Goal: Information Seeking & Learning: Learn about a topic

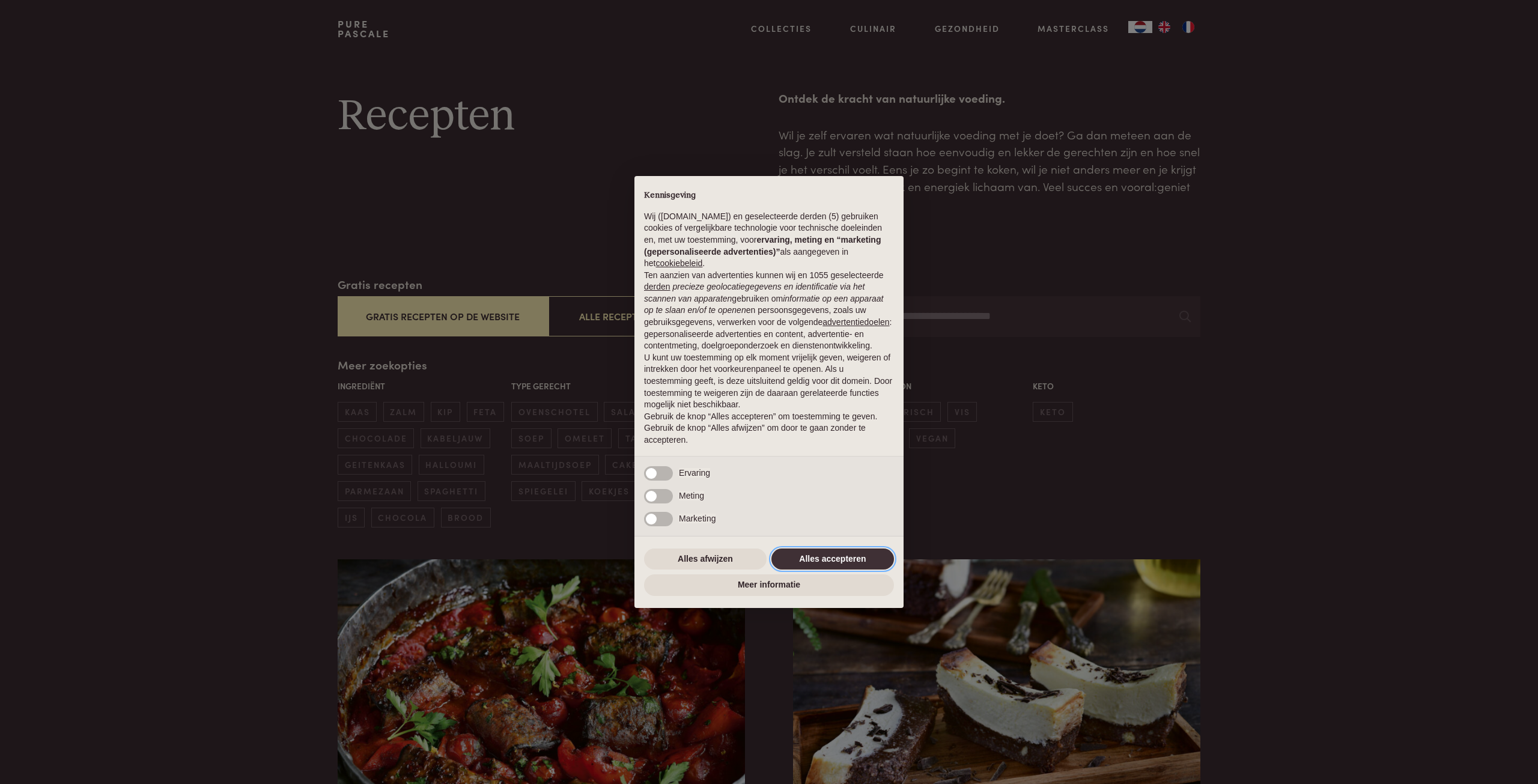
click at [824, 556] on button "Alles accepteren" at bounding box center [832, 559] width 123 height 22
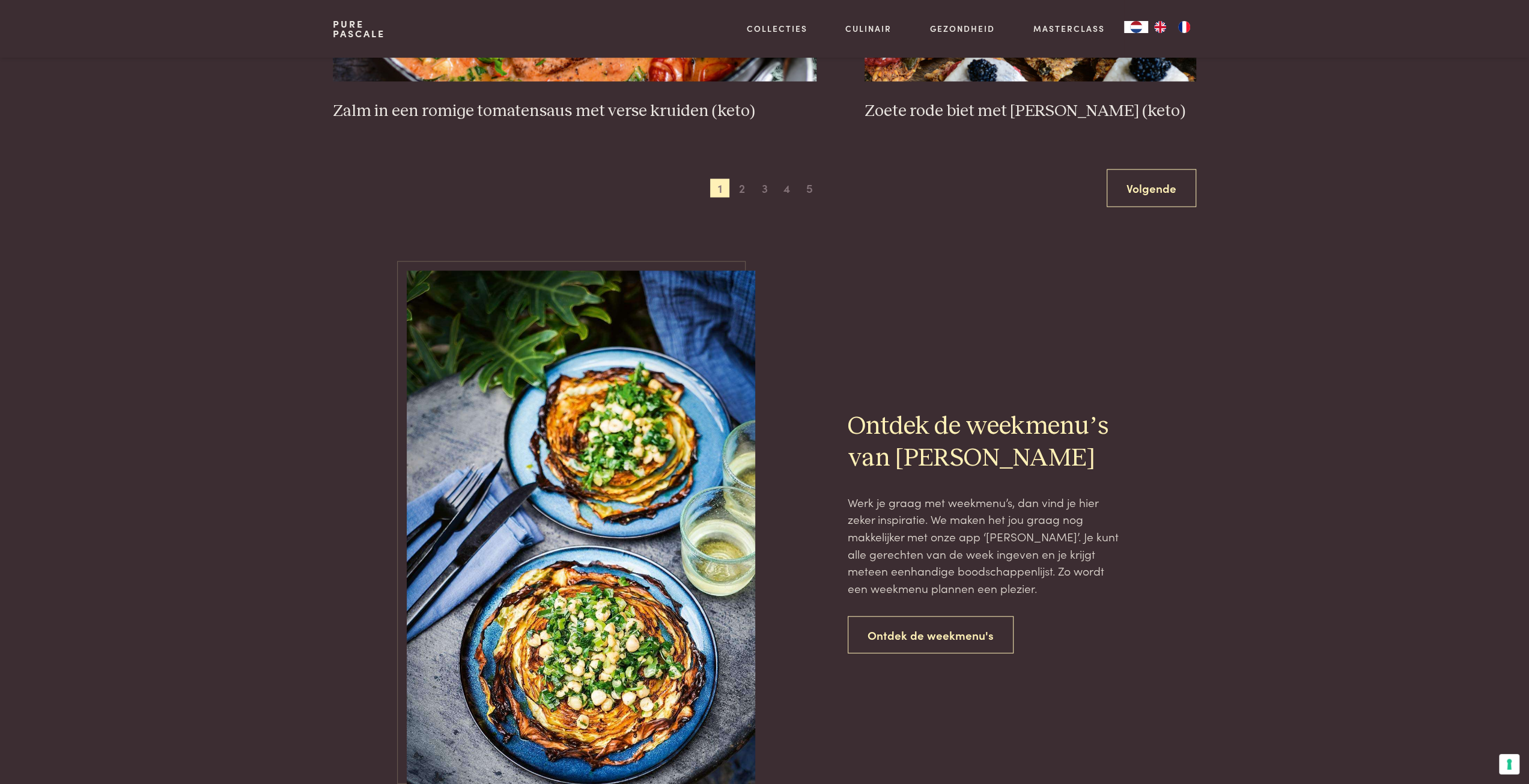
scroll to position [2463, 0]
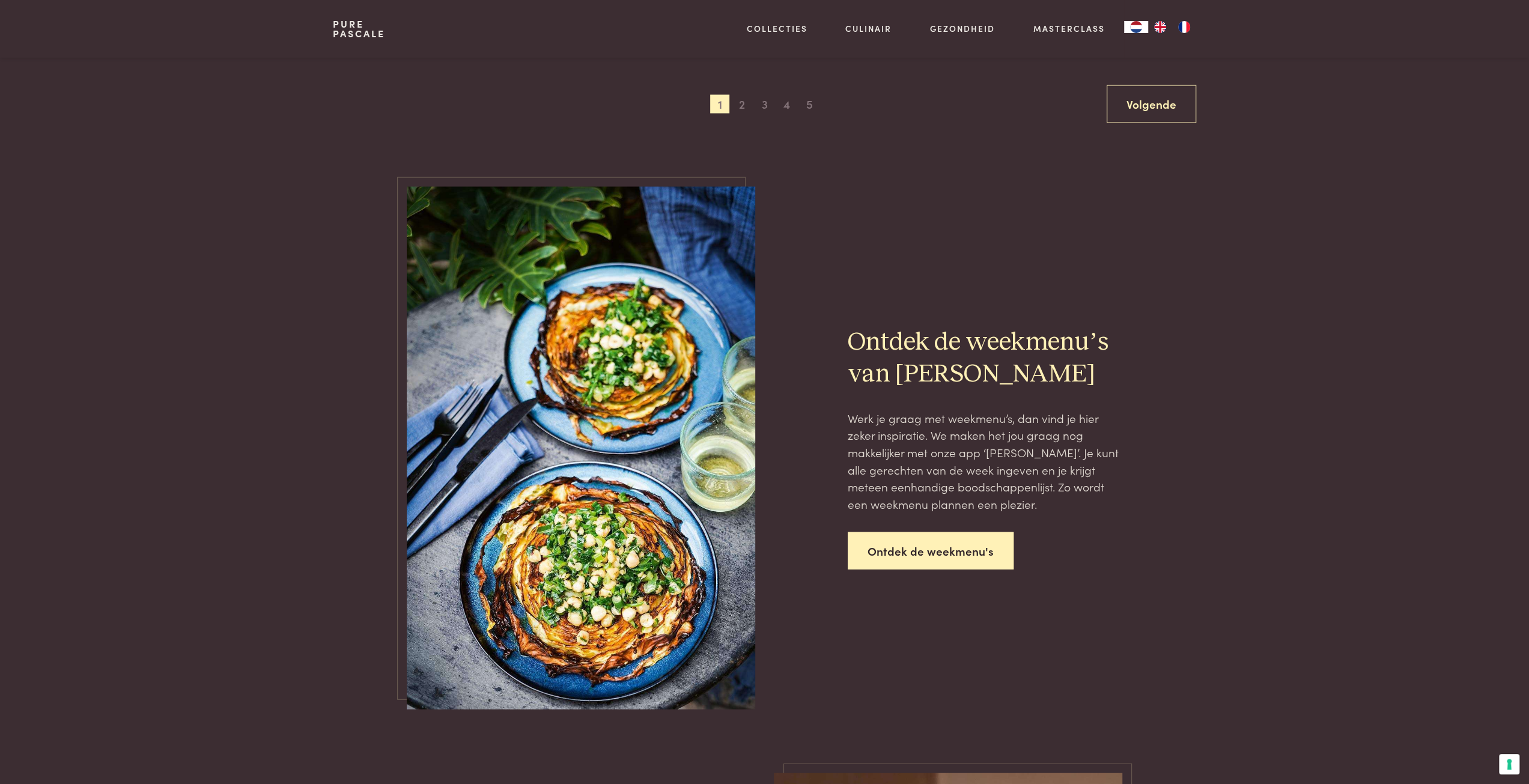
click at [907, 552] on link "Ontdek de weekmenu's" at bounding box center [930, 551] width 166 height 38
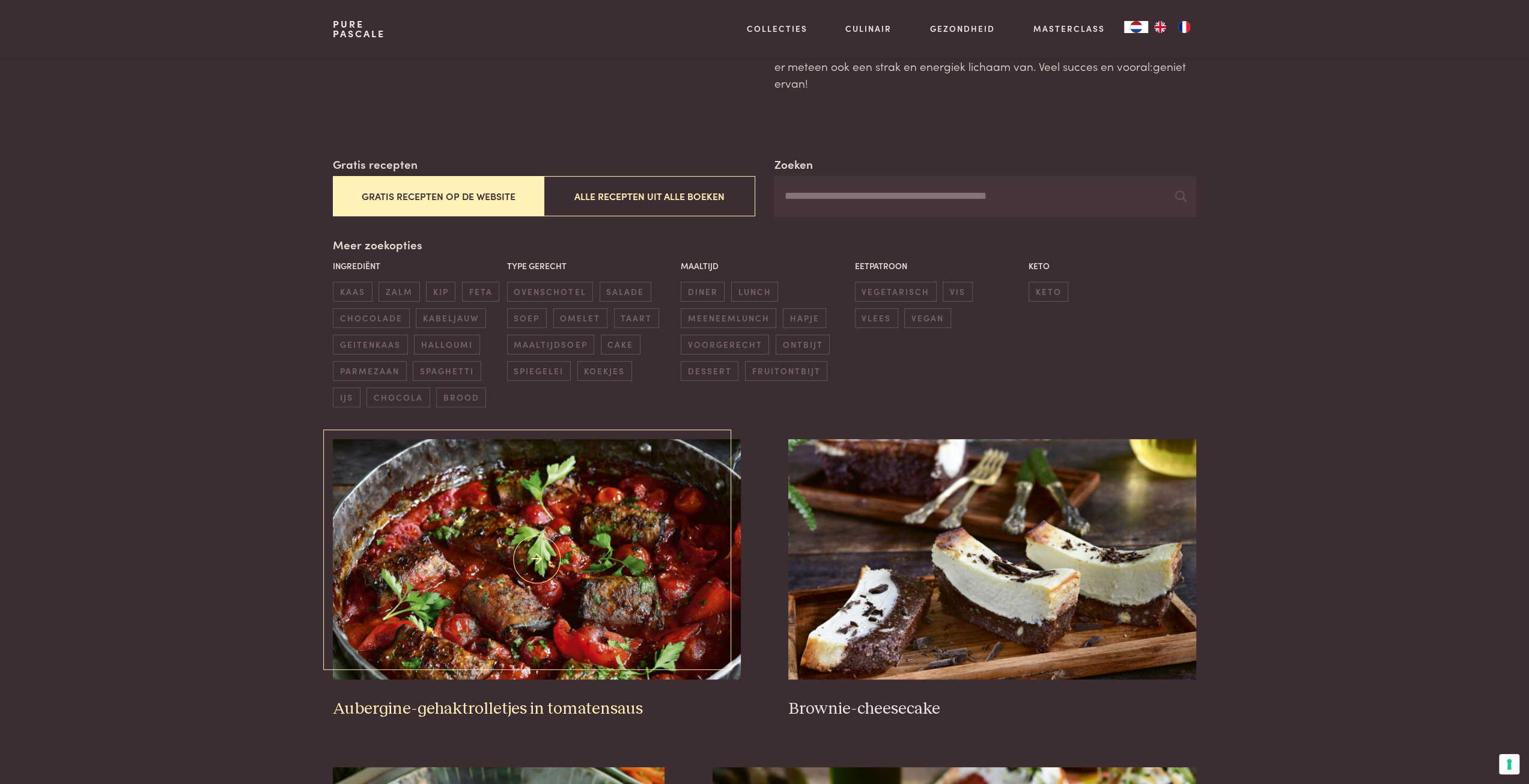
scroll to position [0, 0]
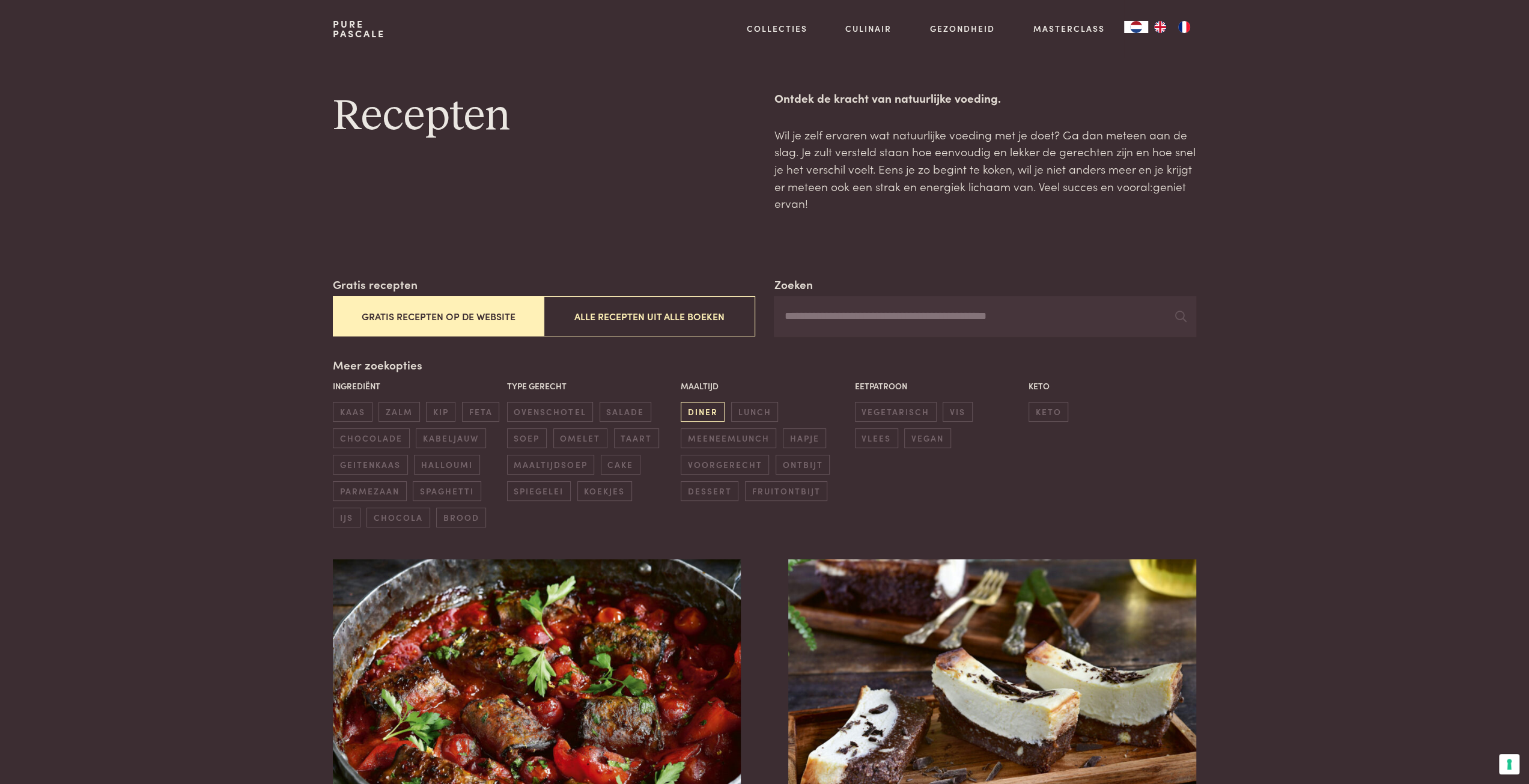
click at [703, 406] on span "diner" at bounding box center [703, 412] width 44 height 20
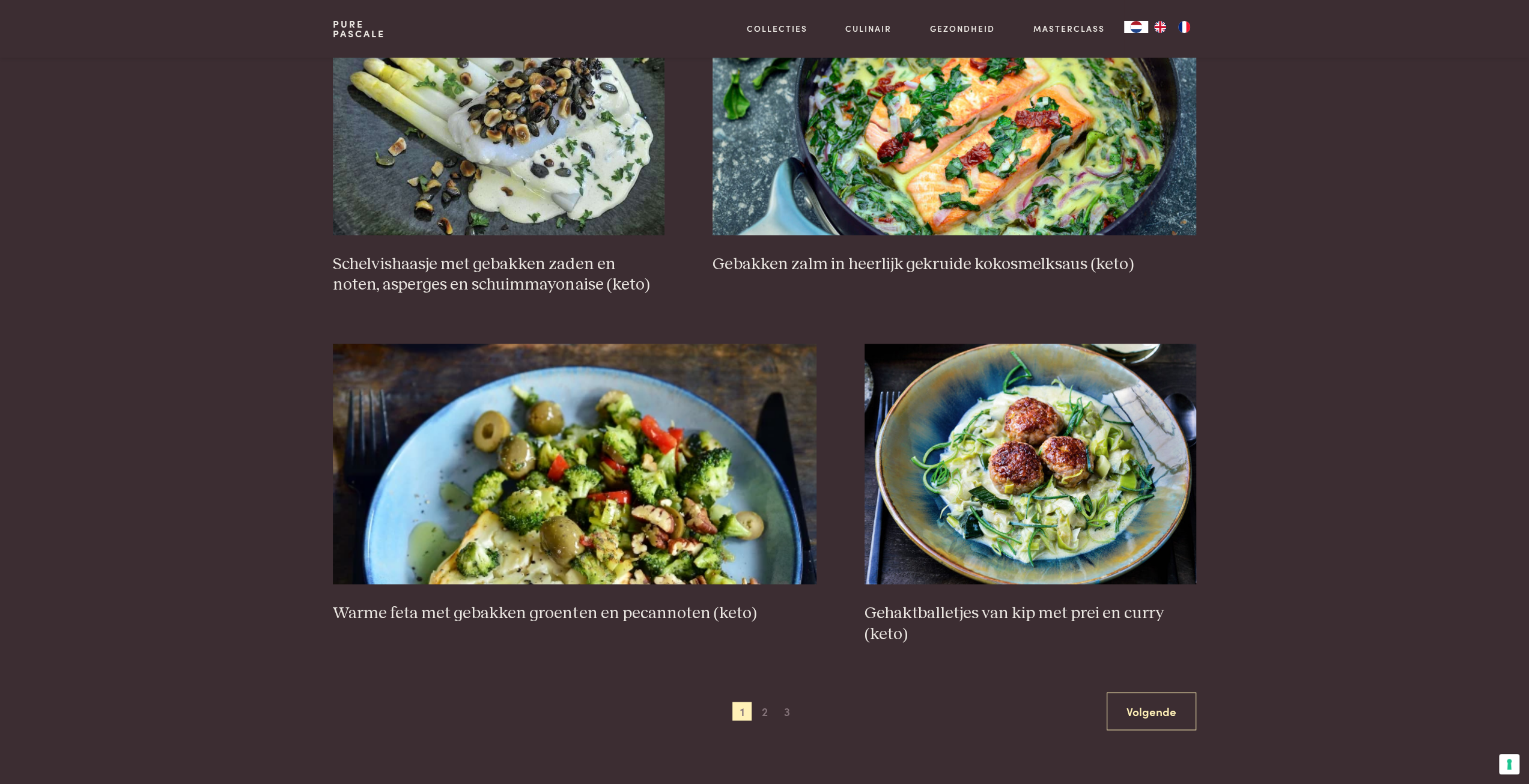
scroll to position [1958, 0]
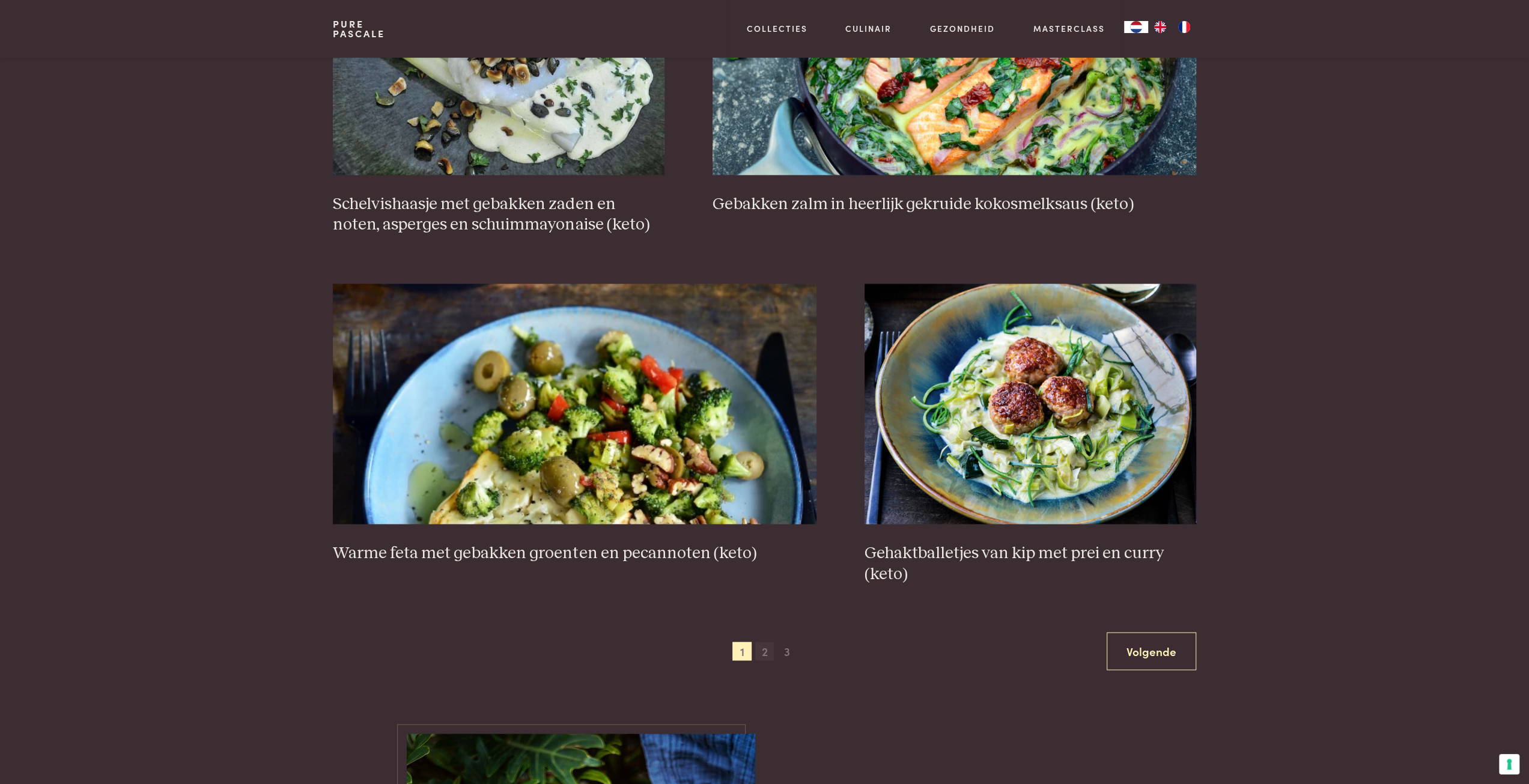
click at [764, 649] on span "2" at bounding box center [765, 651] width 20 height 20
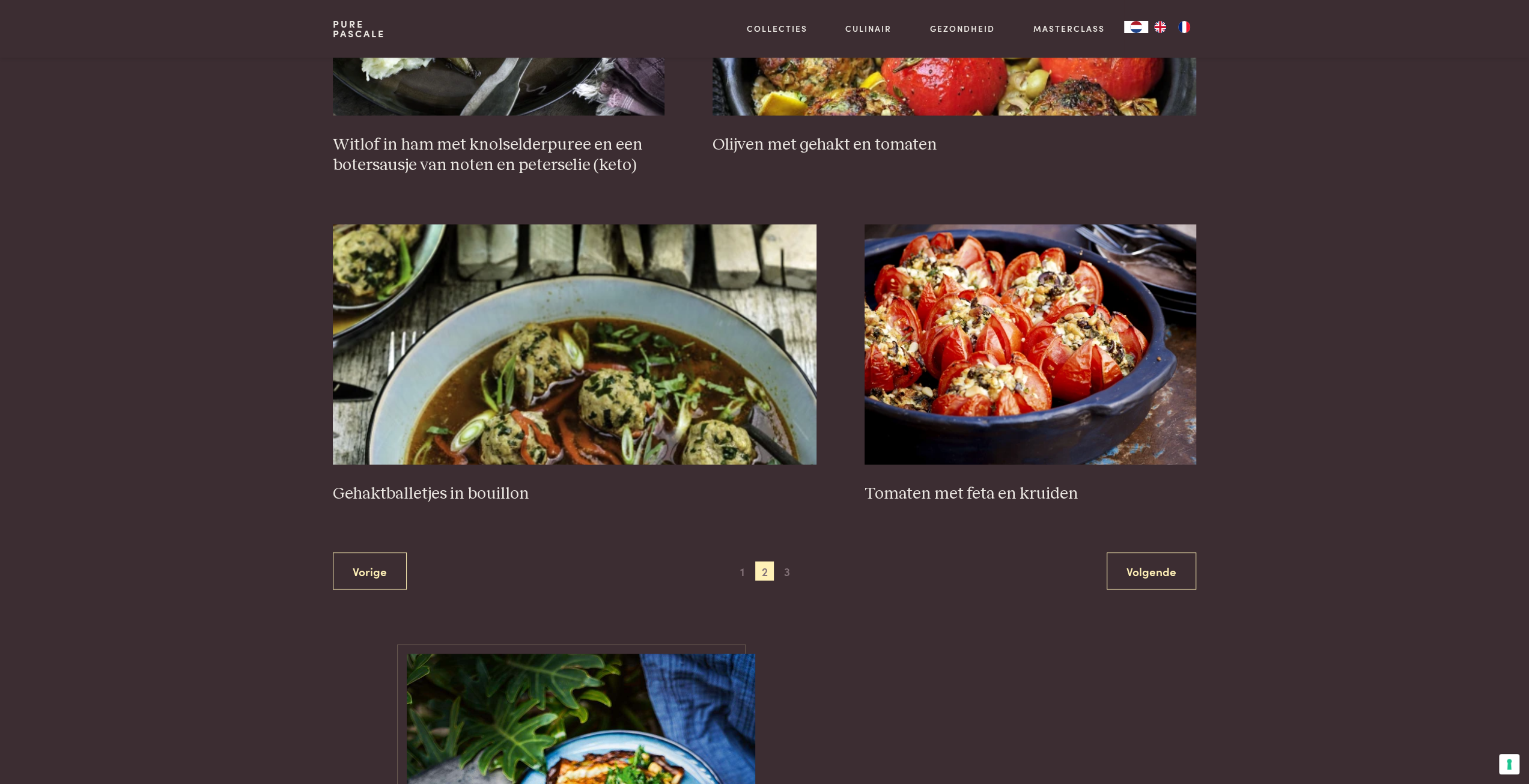
scroll to position [2018, 0]
click at [1141, 565] on link "Volgende" at bounding box center [1151, 571] width 90 height 38
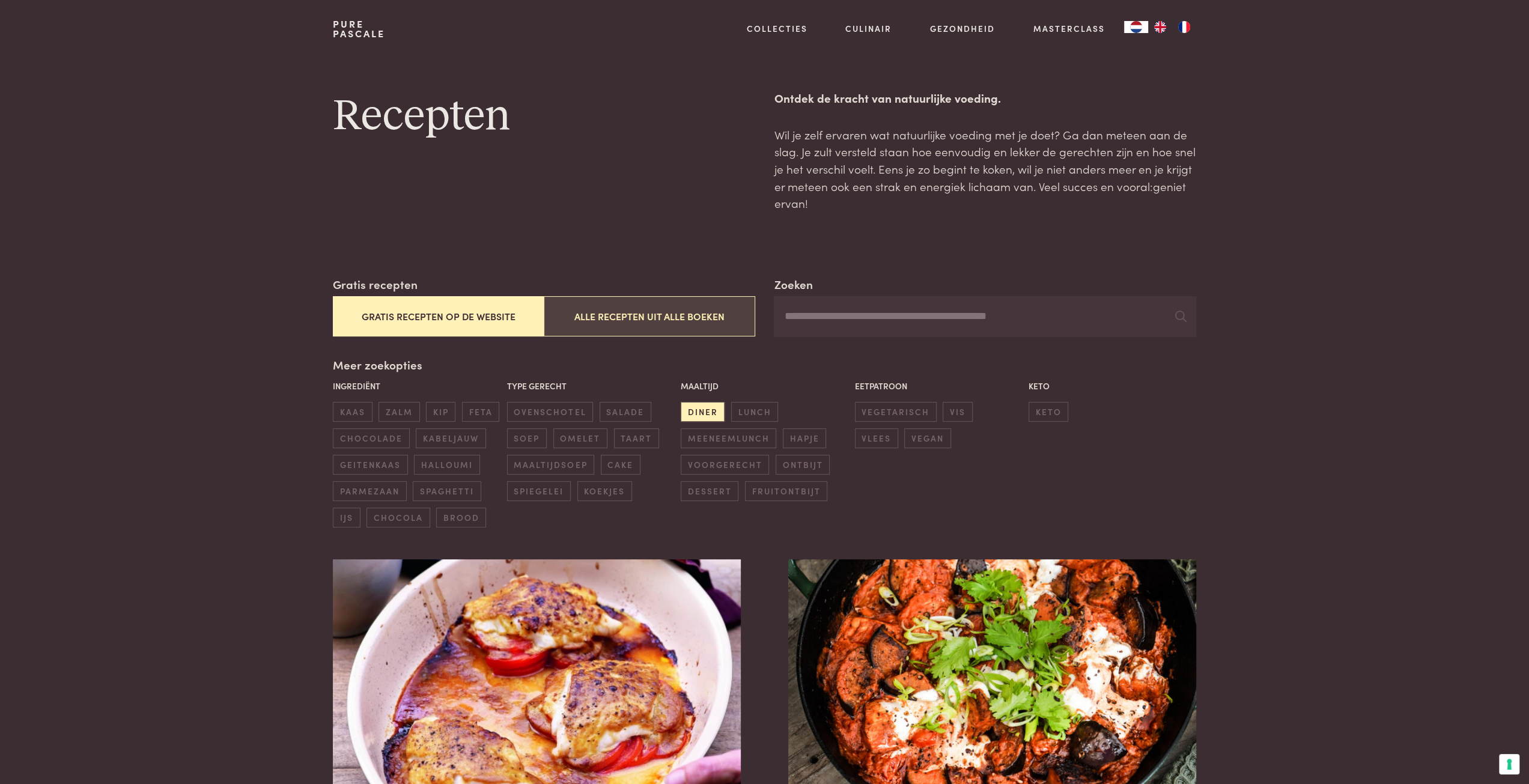
click at [614, 311] on button "Alle recepten uit alle boeken" at bounding box center [649, 316] width 211 height 40
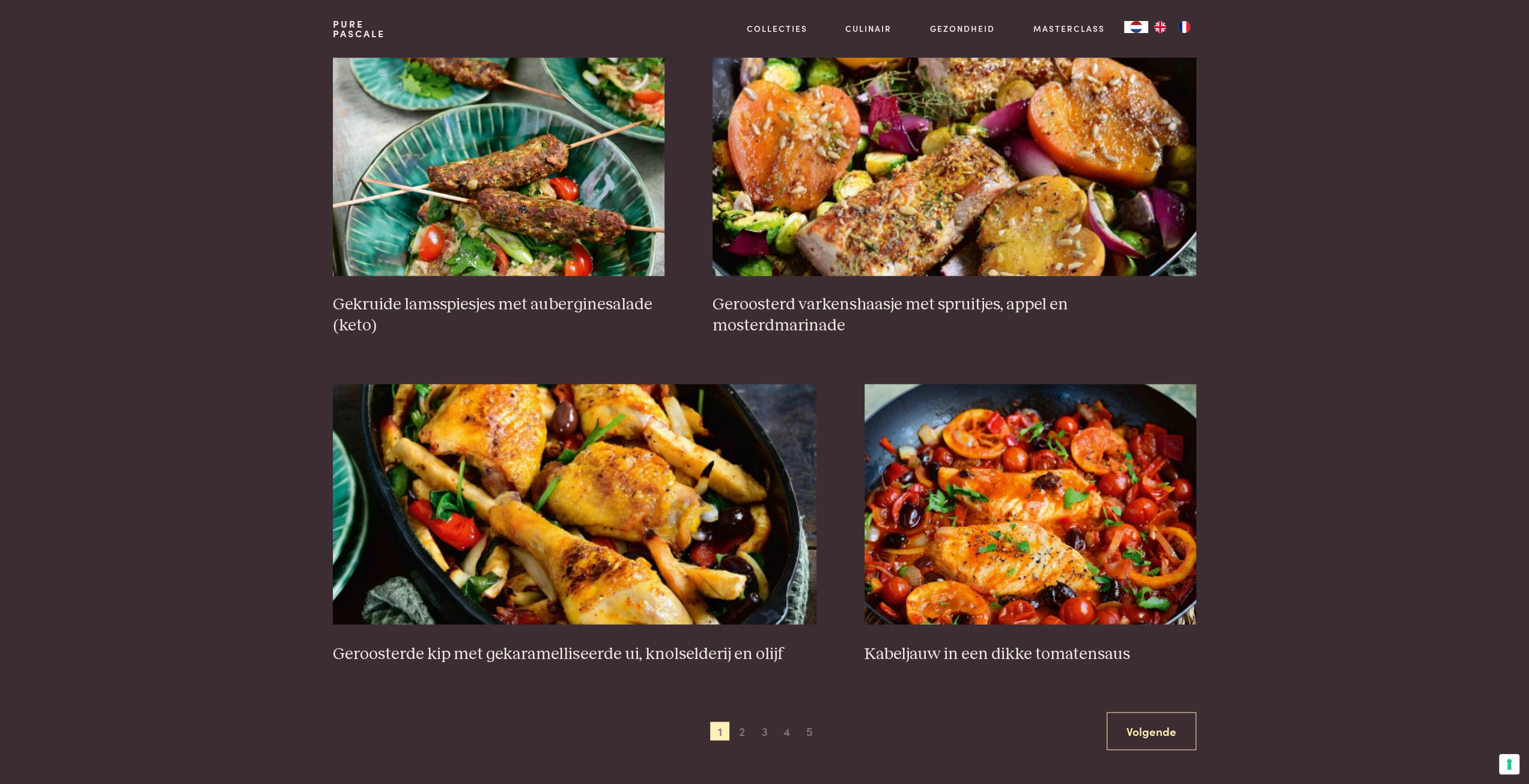
scroll to position [1897, 0]
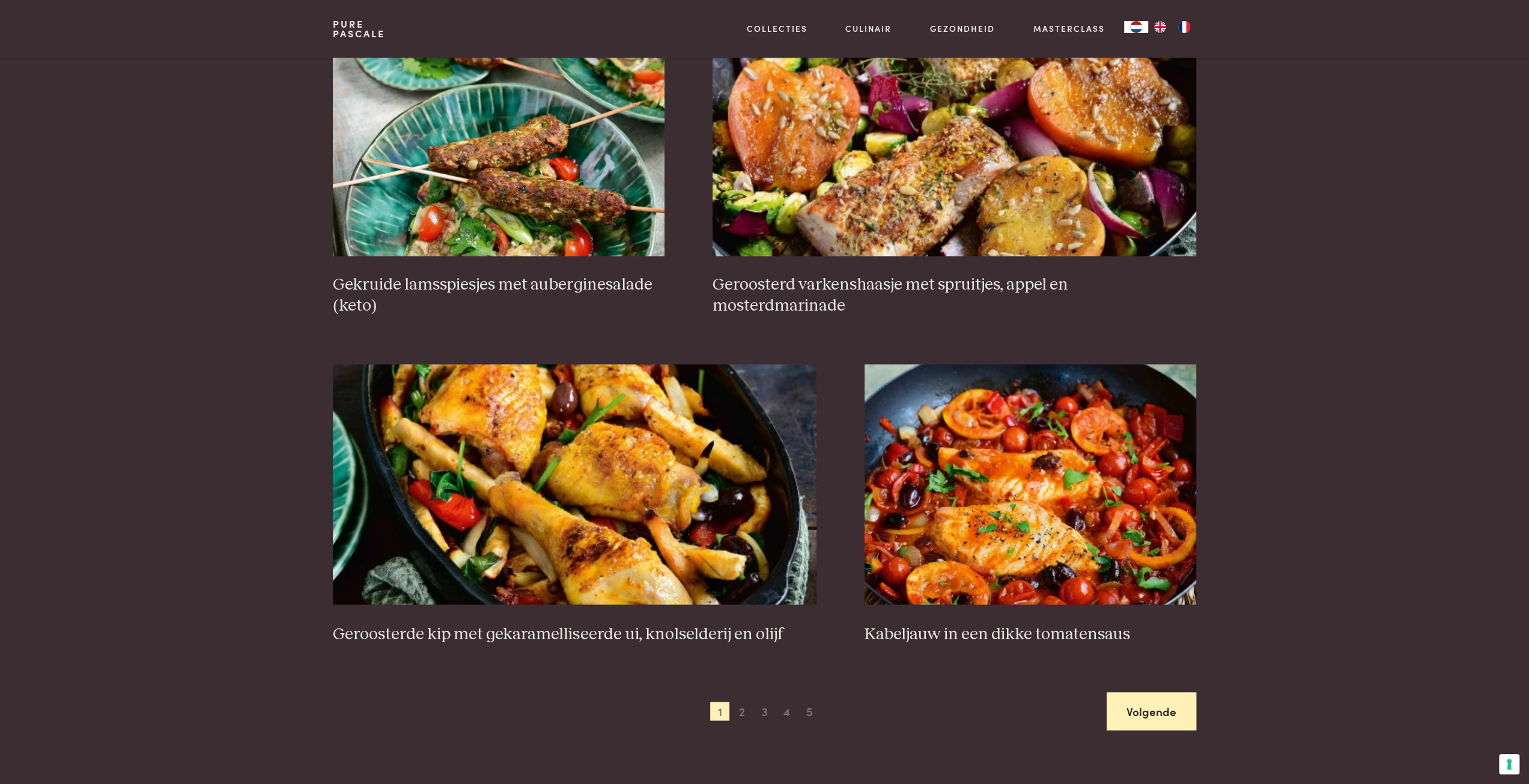
click at [1170, 697] on link "Volgende" at bounding box center [1151, 711] width 90 height 38
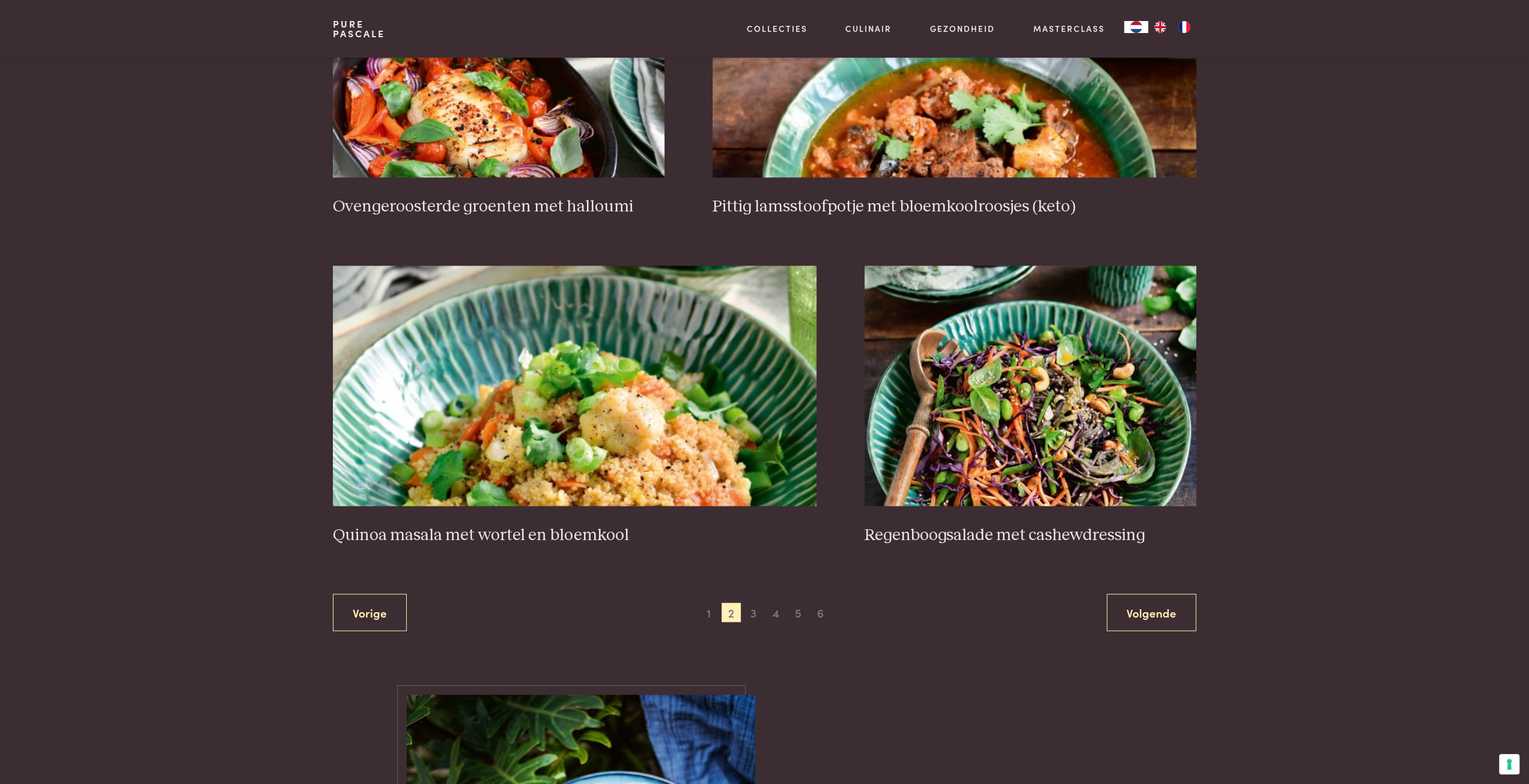
scroll to position [2078, 0]
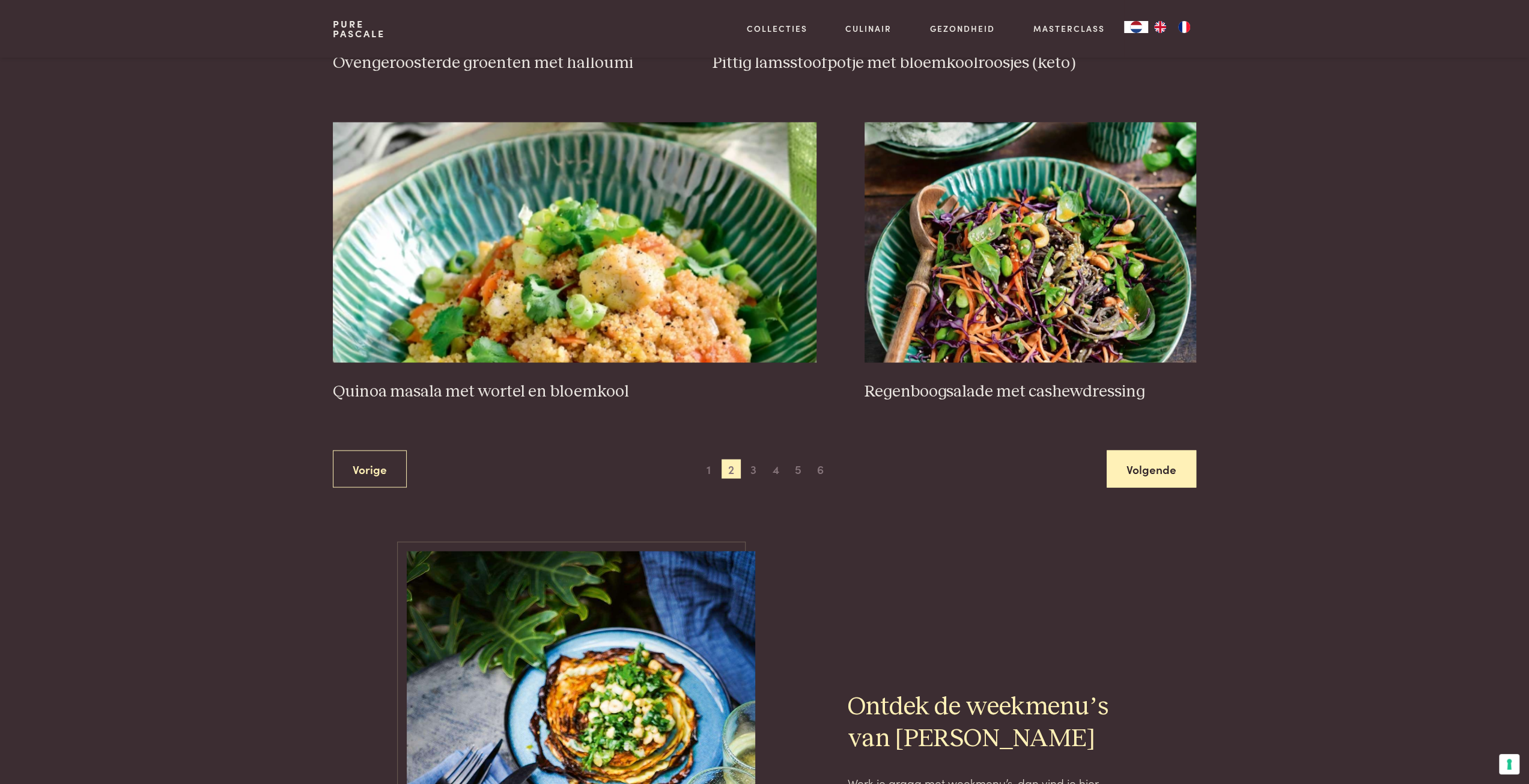
click at [1164, 474] on link "Volgende" at bounding box center [1151, 469] width 90 height 38
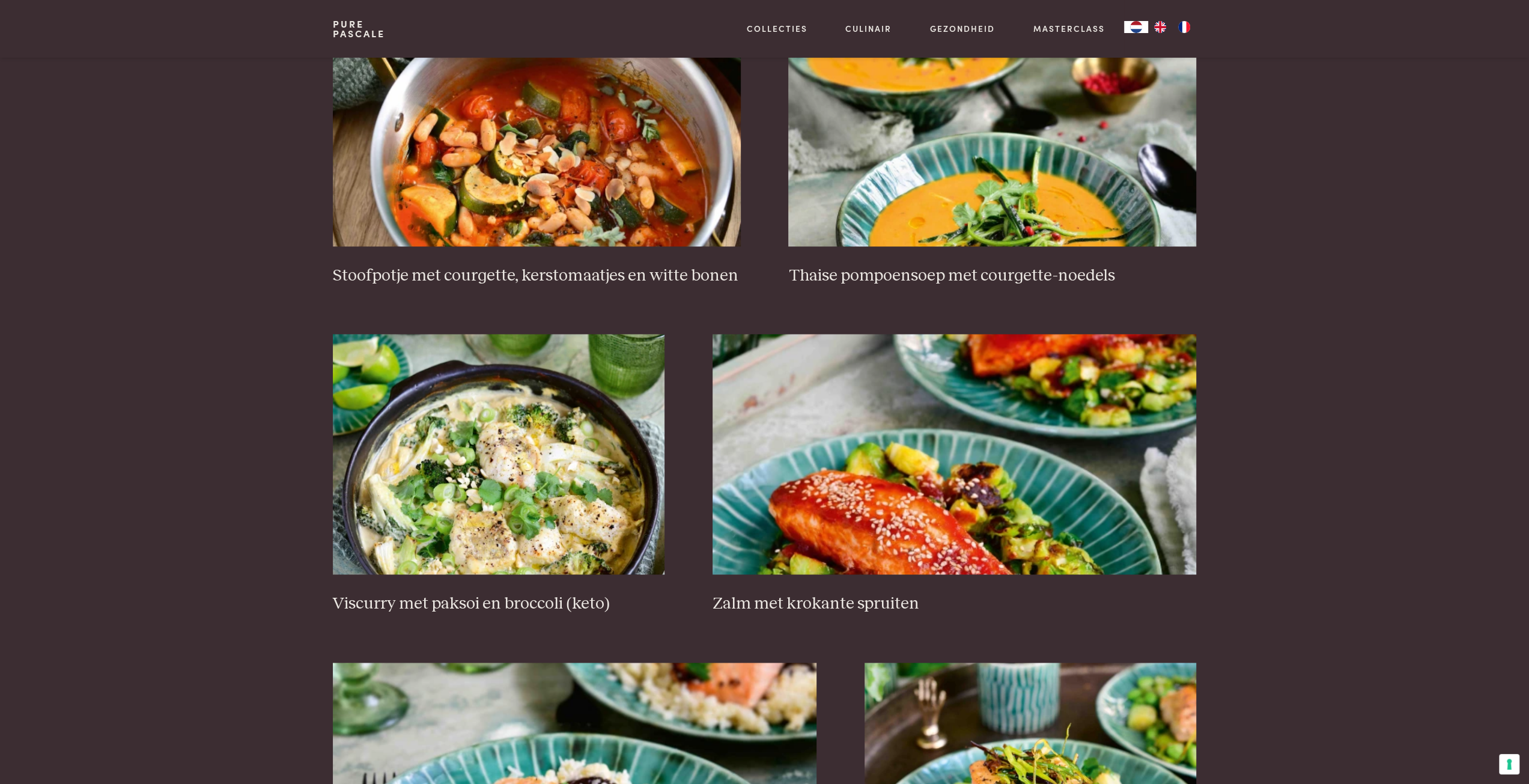
scroll to position [1838, 0]
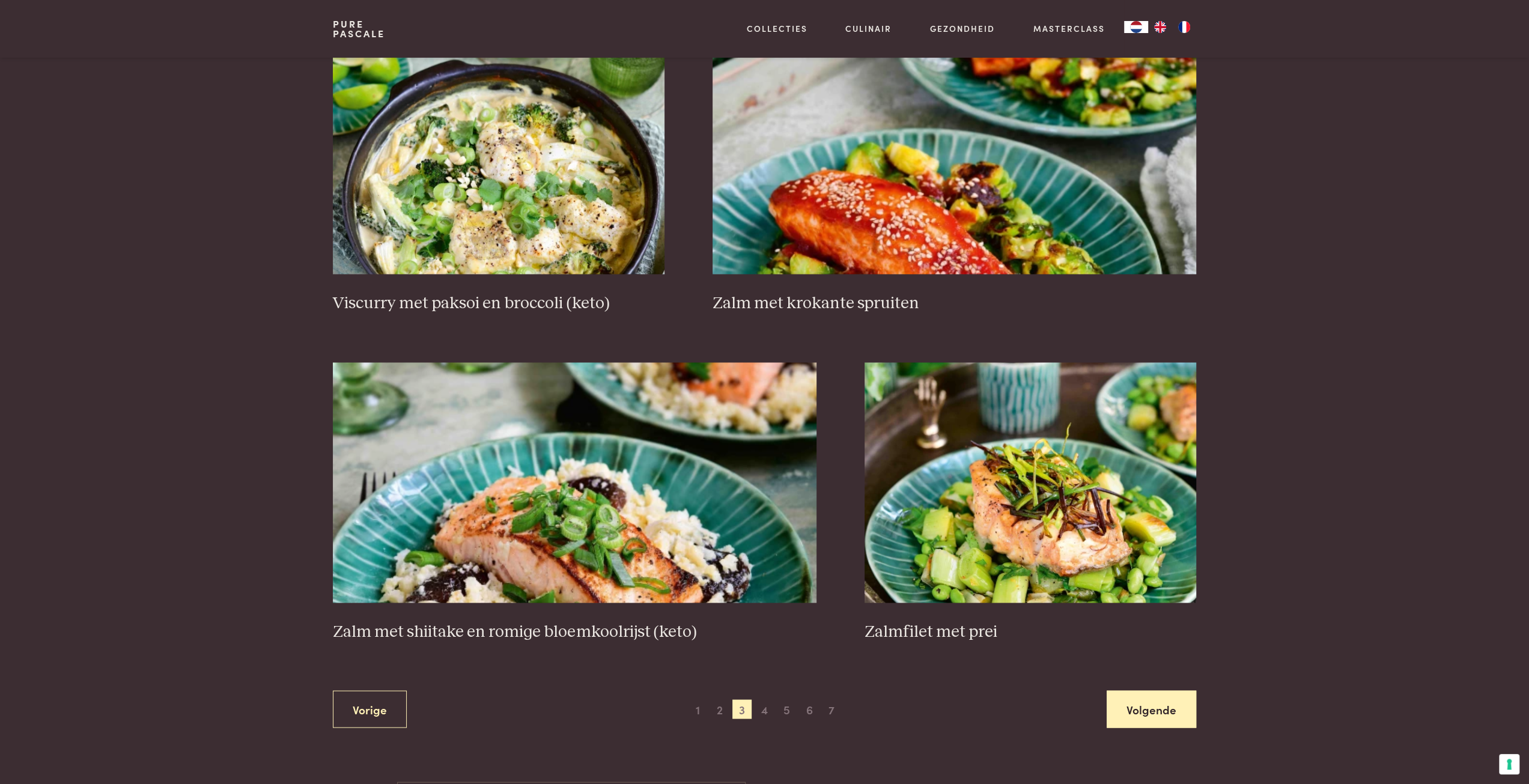
click at [1170, 712] on link "Volgende" at bounding box center [1151, 709] width 90 height 38
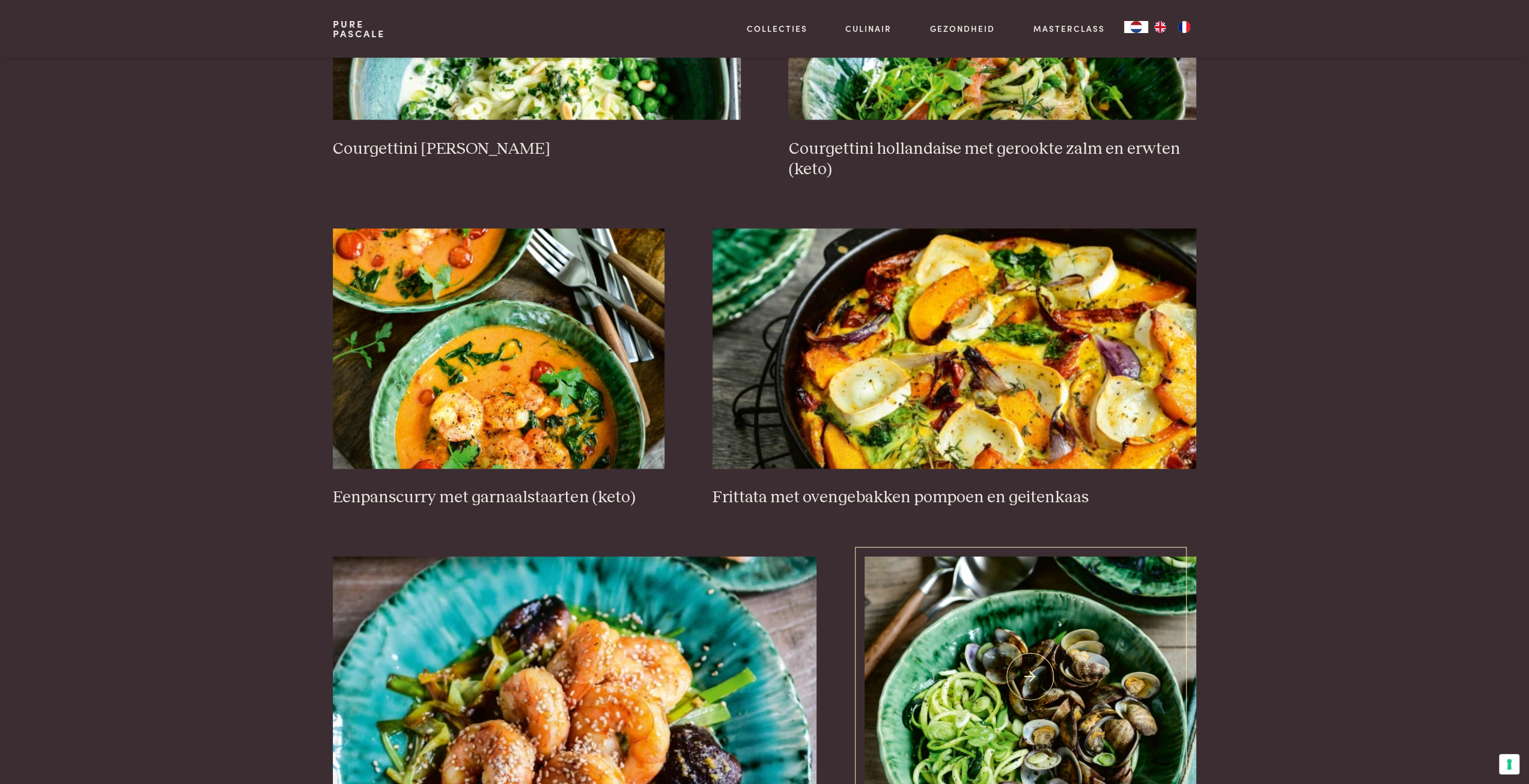
scroll to position [1838, 0]
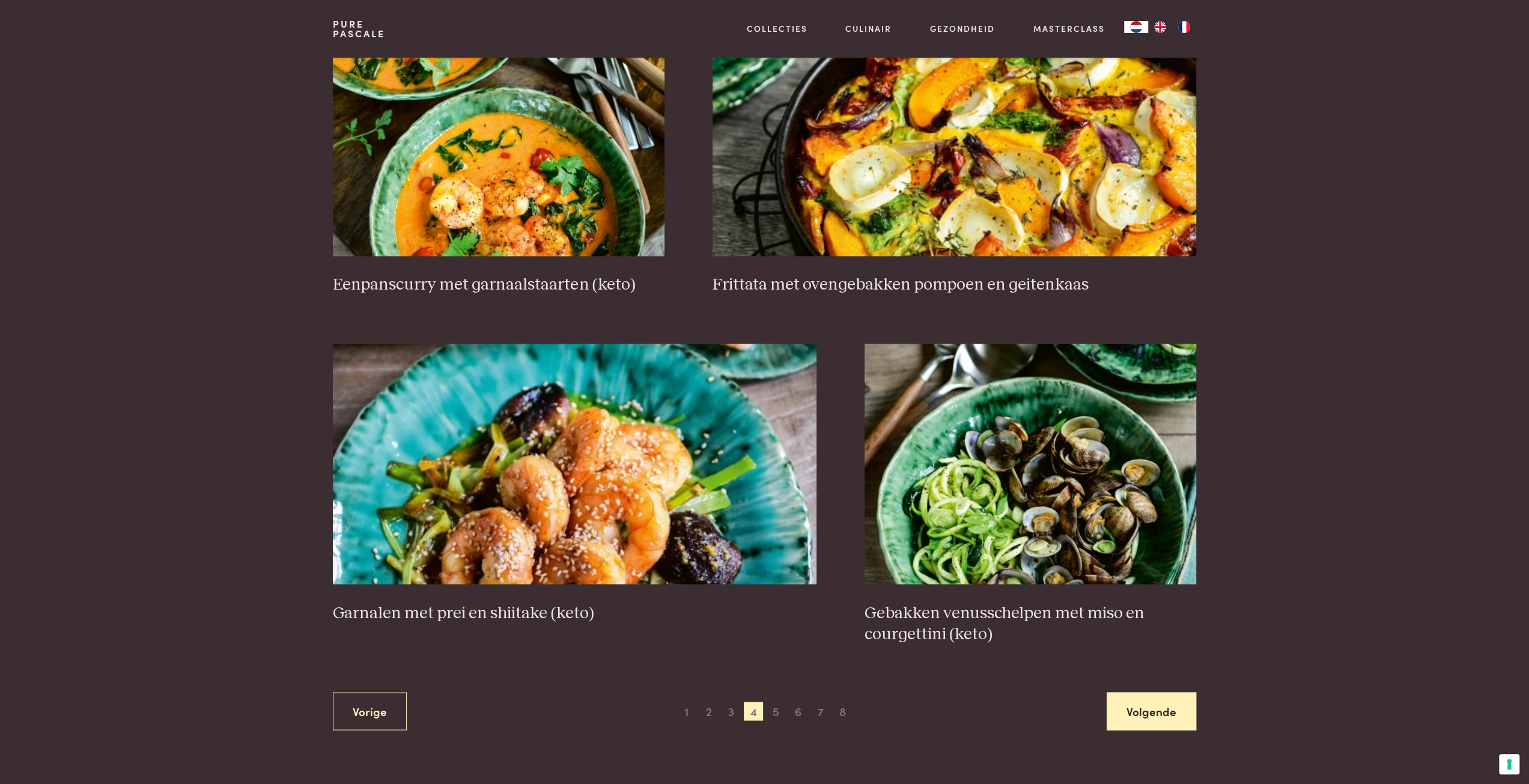
click at [1154, 711] on link "Volgende" at bounding box center [1151, 711] width 90 height 38
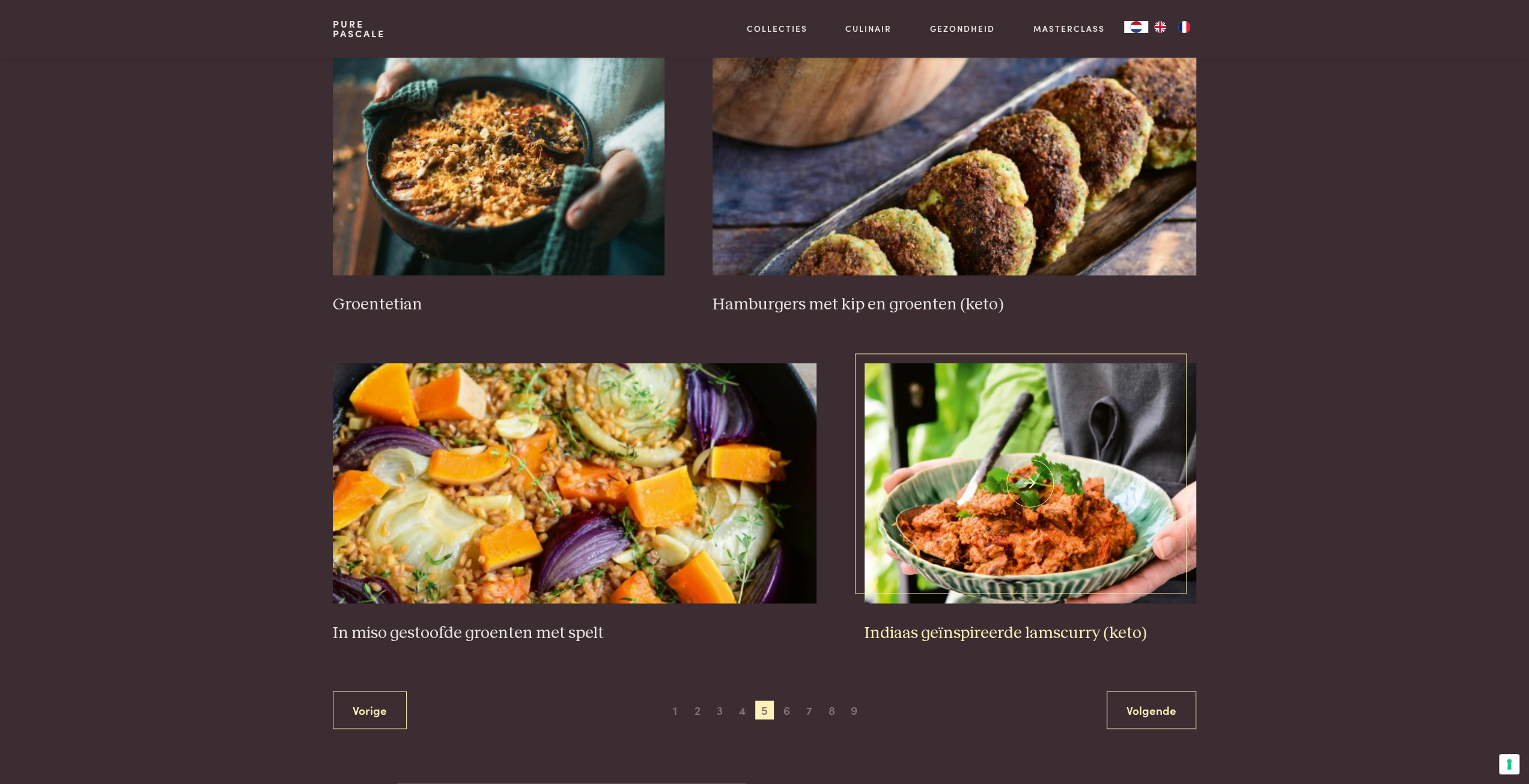
scroll to position [1958, 0]
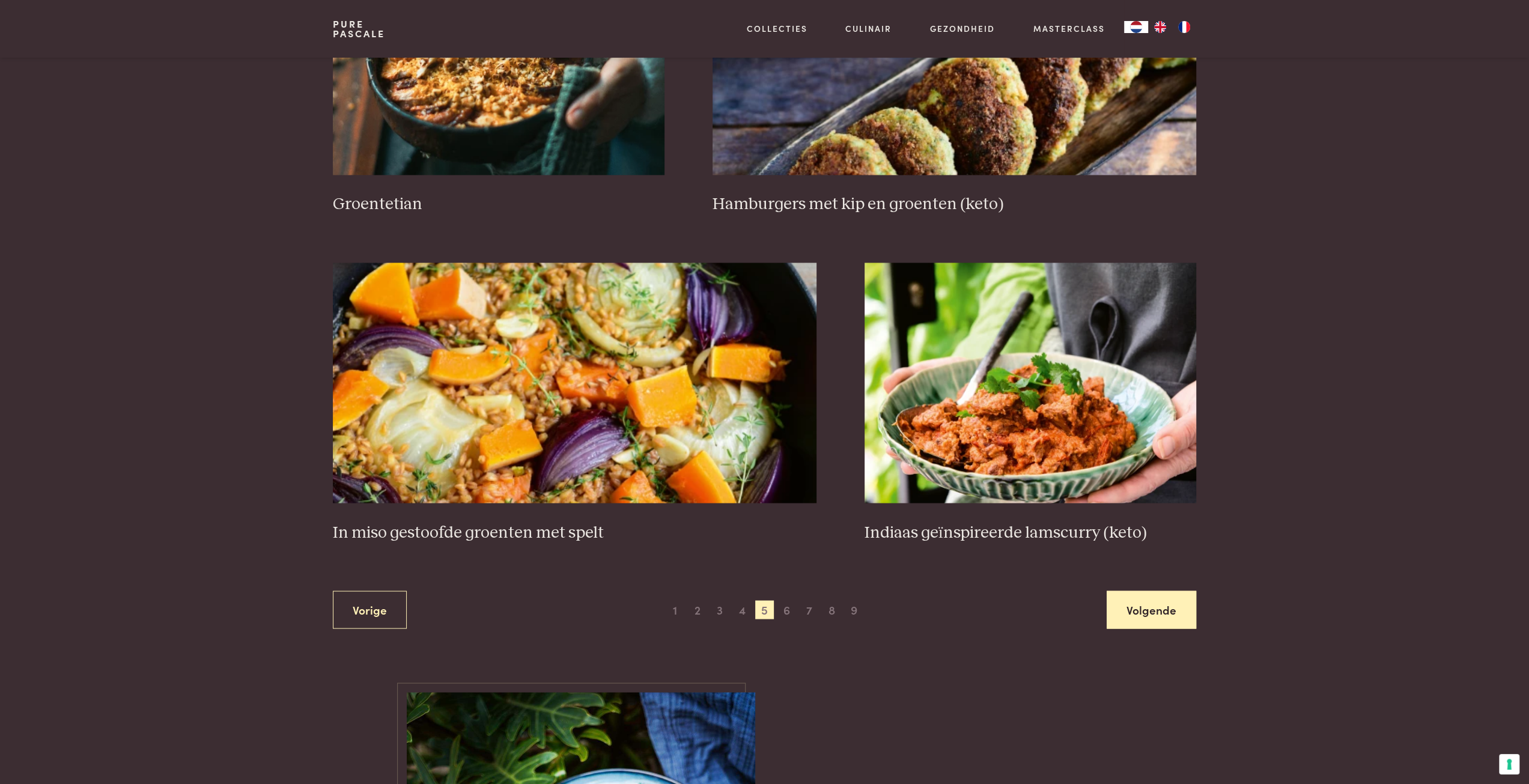
click at [1145, 609] on link "Volgende" at bounding box center [1151, 609] width 90 height 38
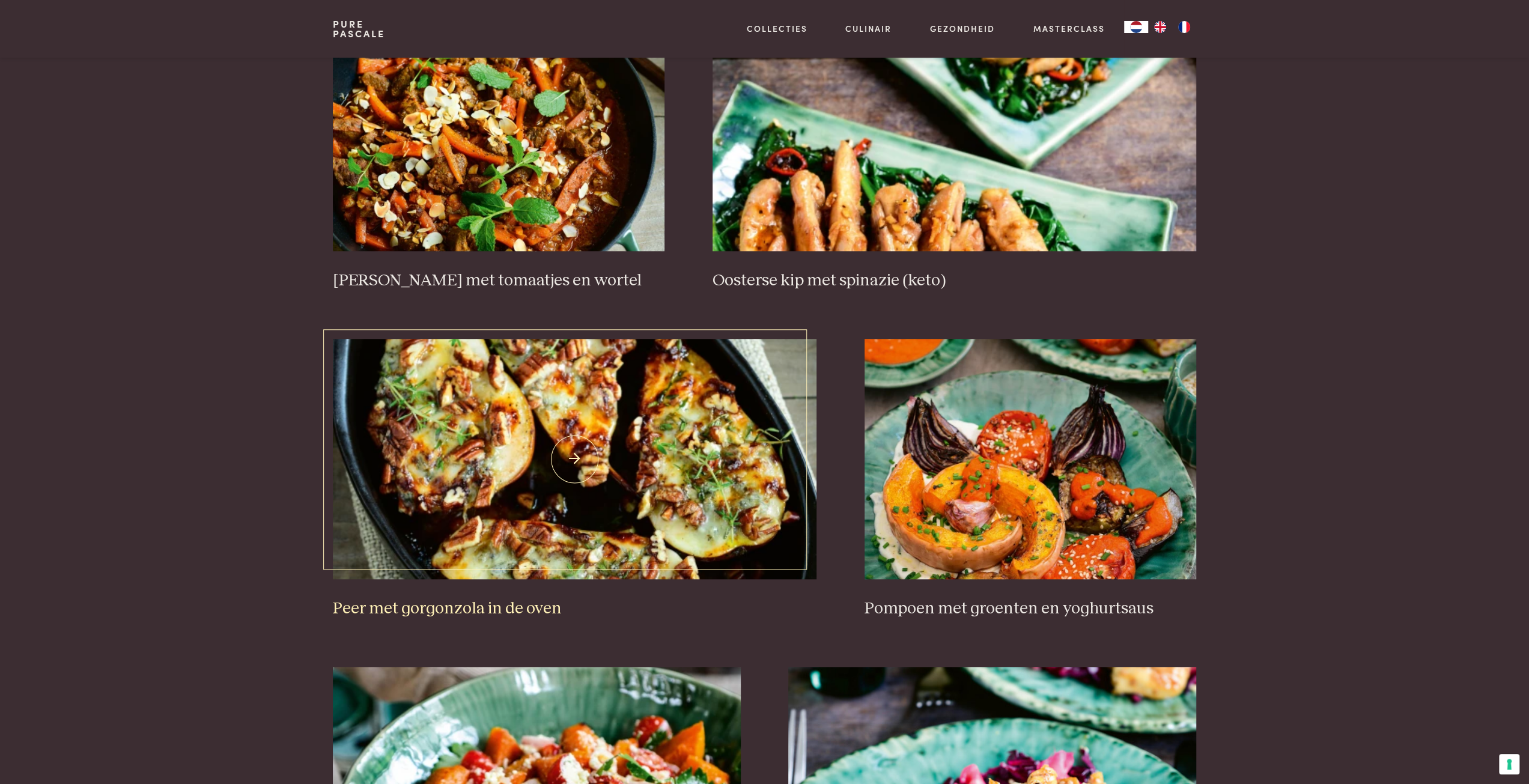
scroll to position [576, 0]
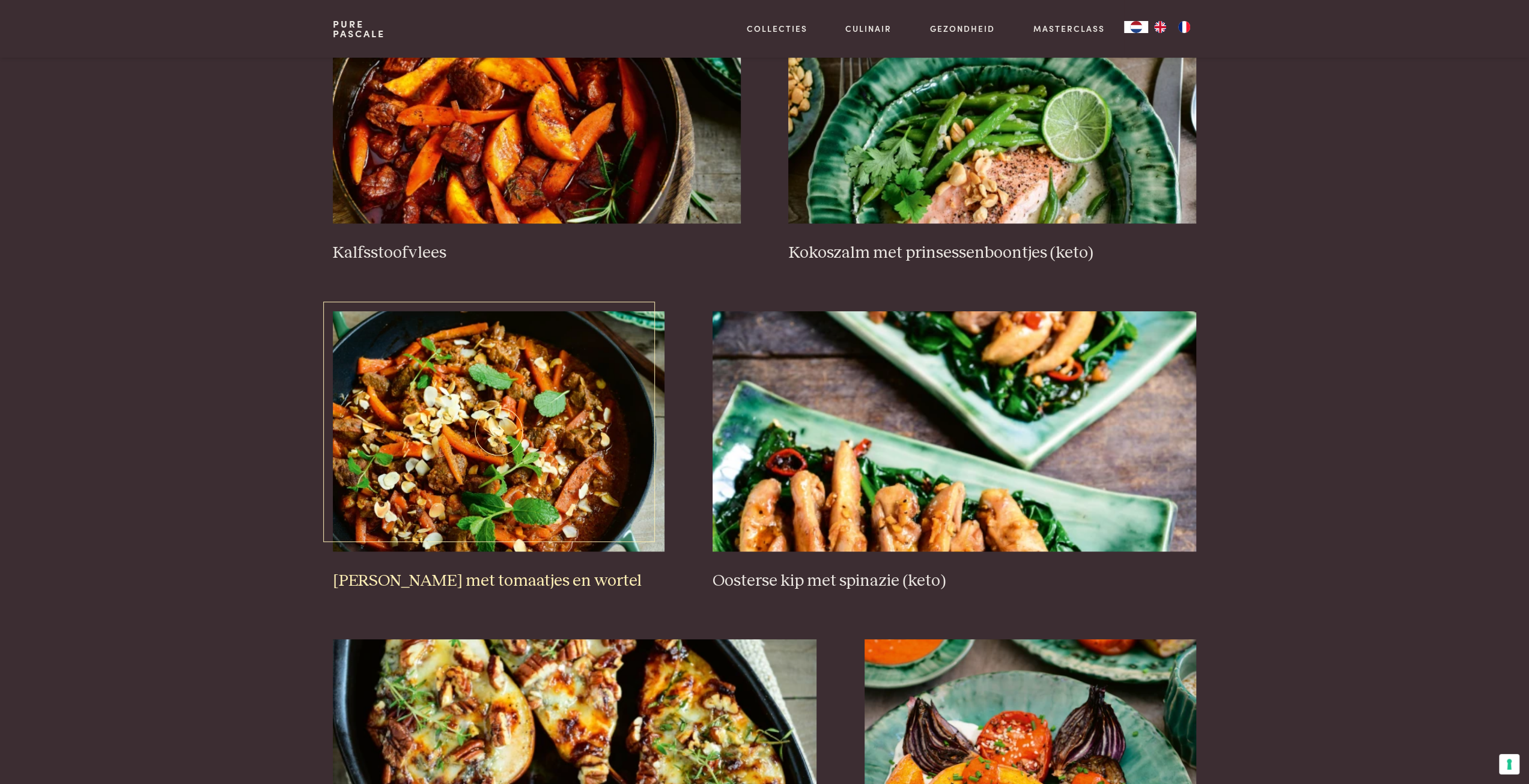
click at [492, 449] on img at bounding box center [498, 431] width 332 height 240
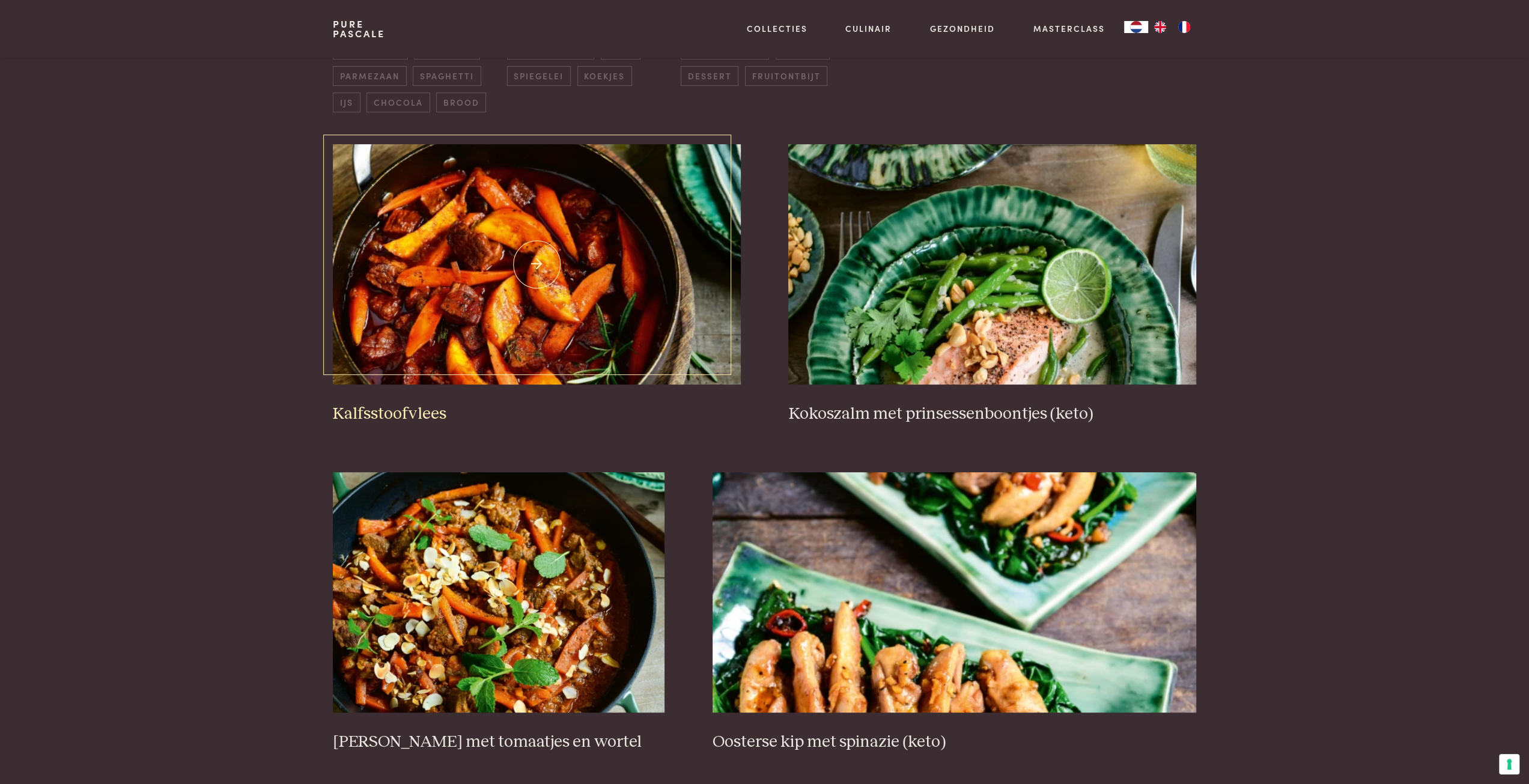
scroll to position [396, 0]
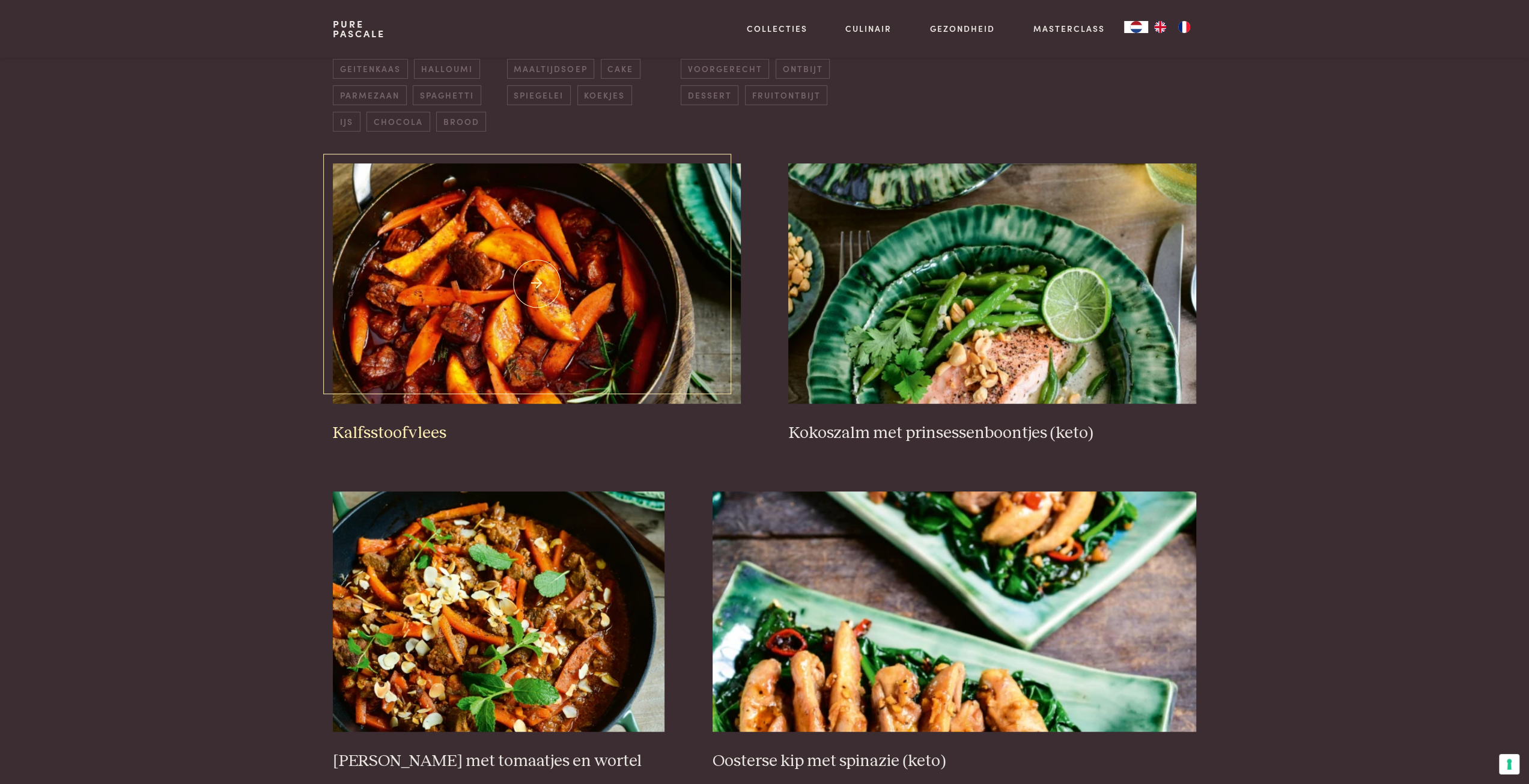
click at [443, 319] on img at bounding box center [536, 283] width 407 height 240
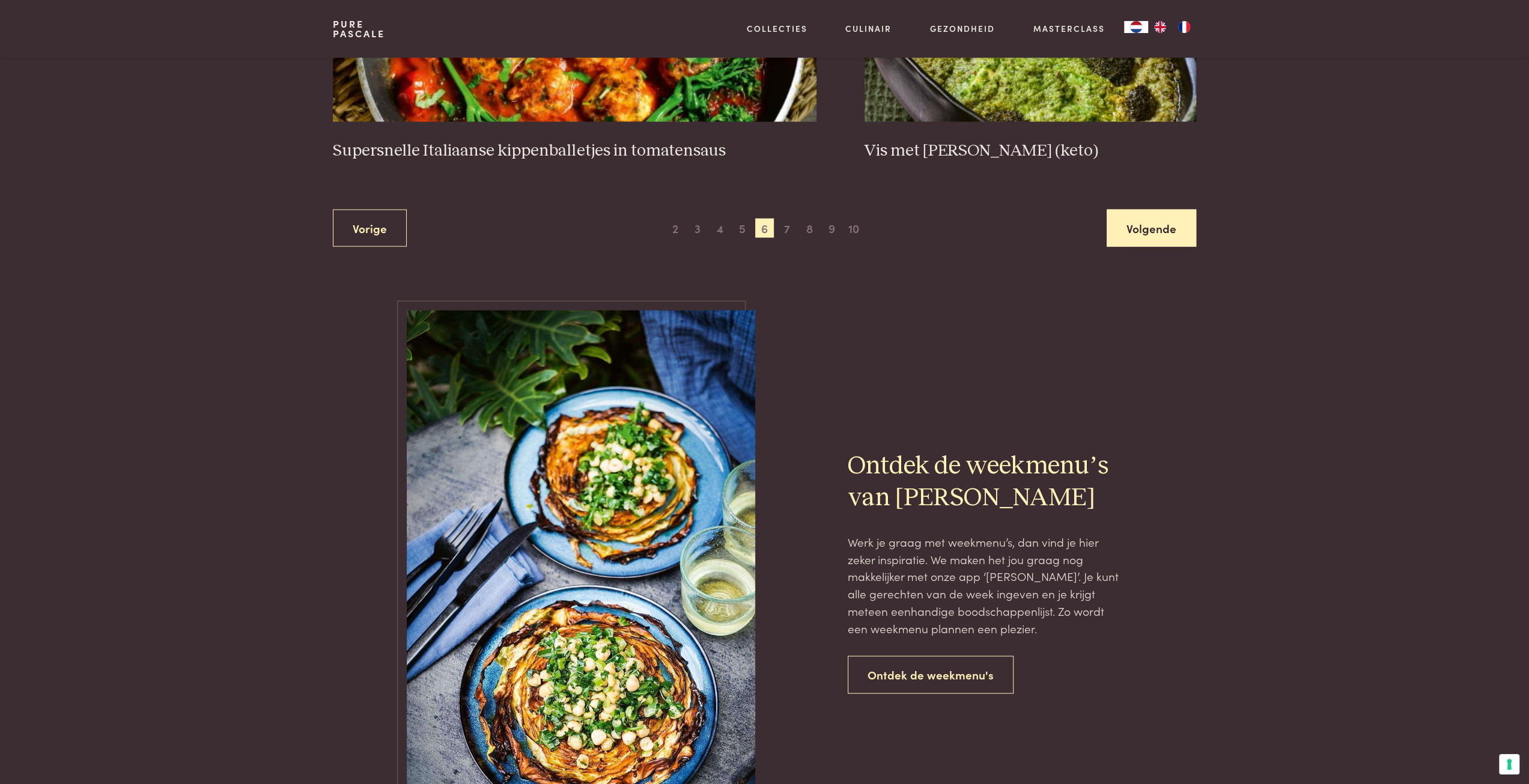
click at [1141, 228] on link "Volgende" at bounding box center [1151, 228] width 90 height 38
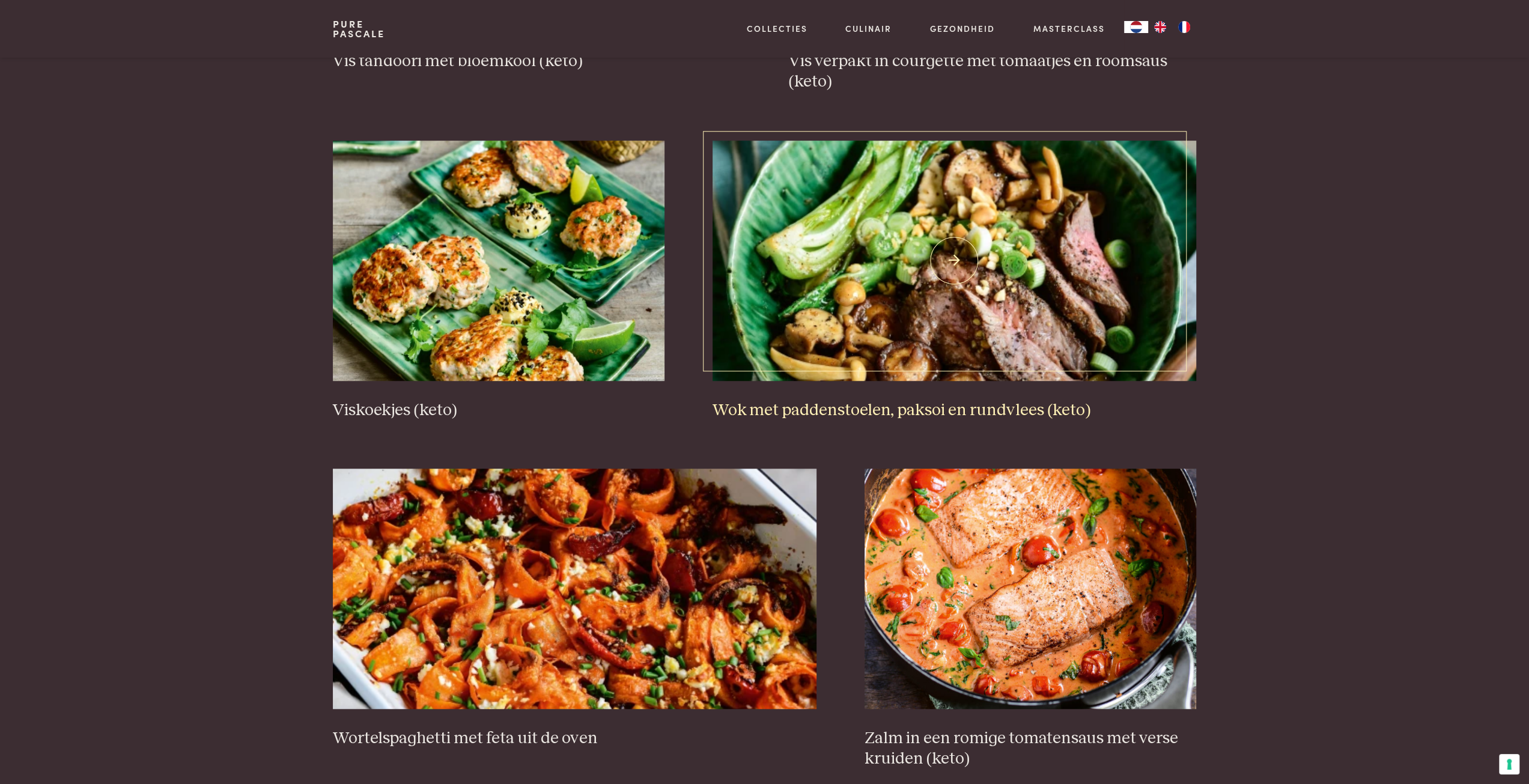
scroll to position [576, 0]
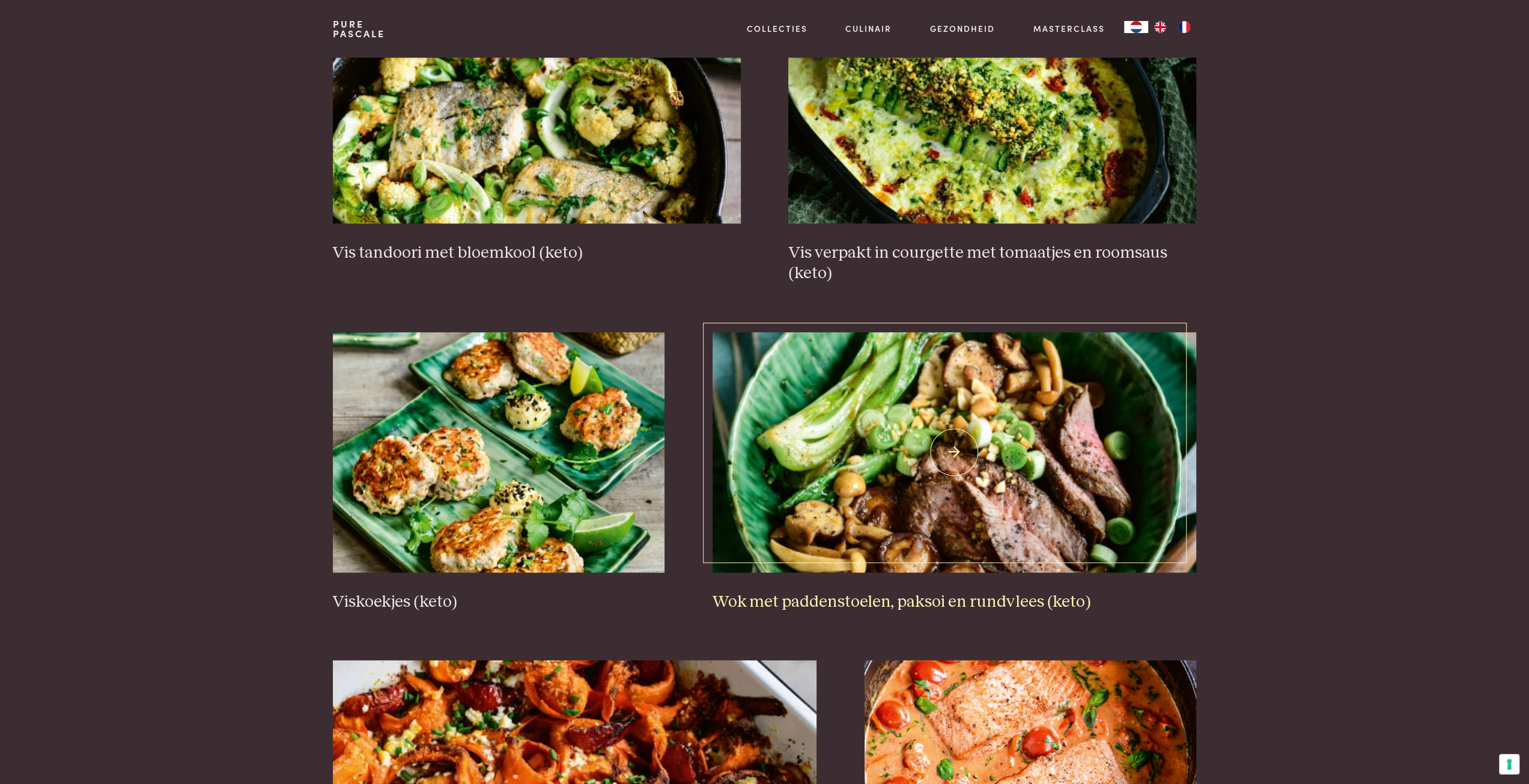
click at [976, 446] on img at bounding box center [954, 452] width 484 height 240
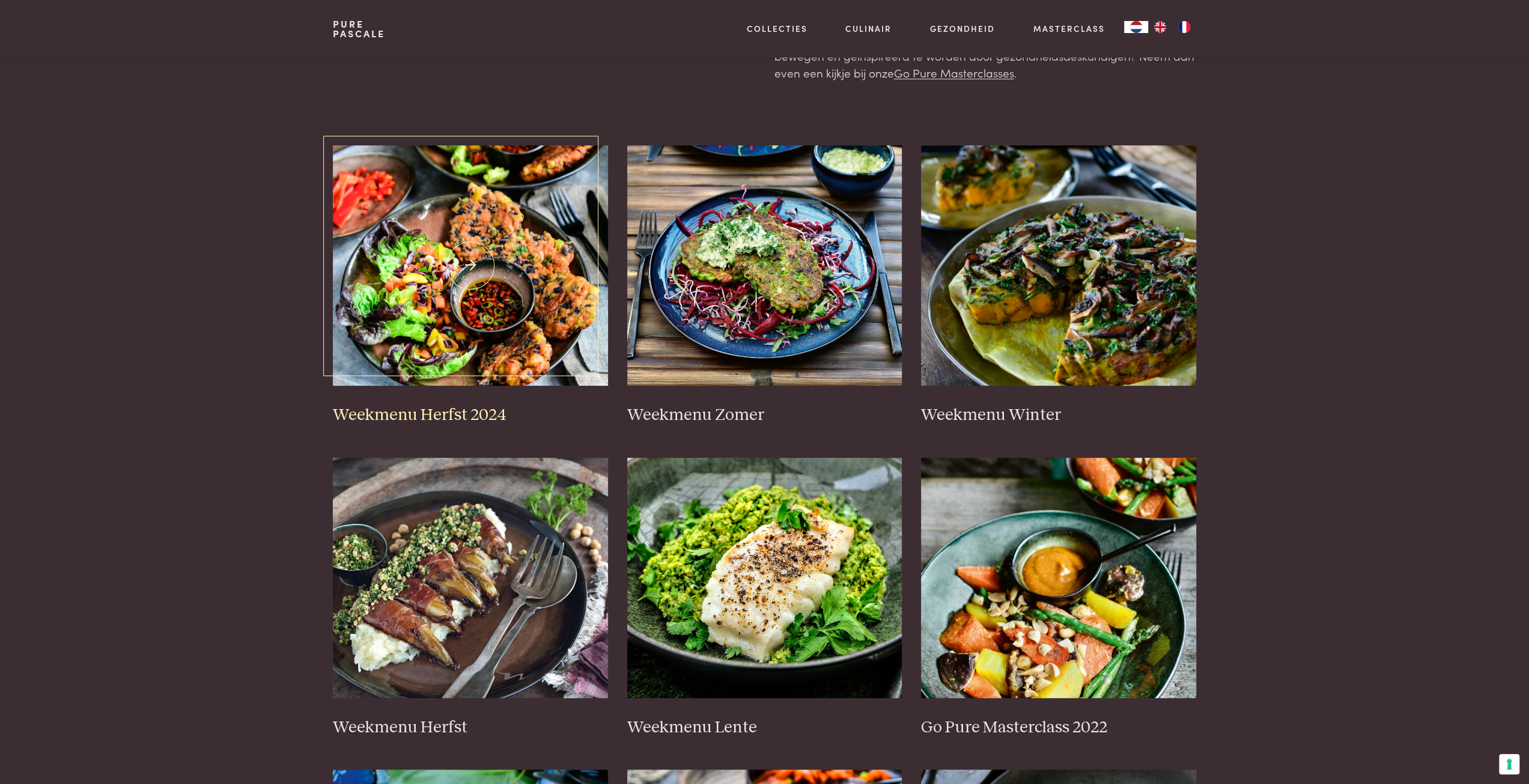
scroll to position [60, 0]
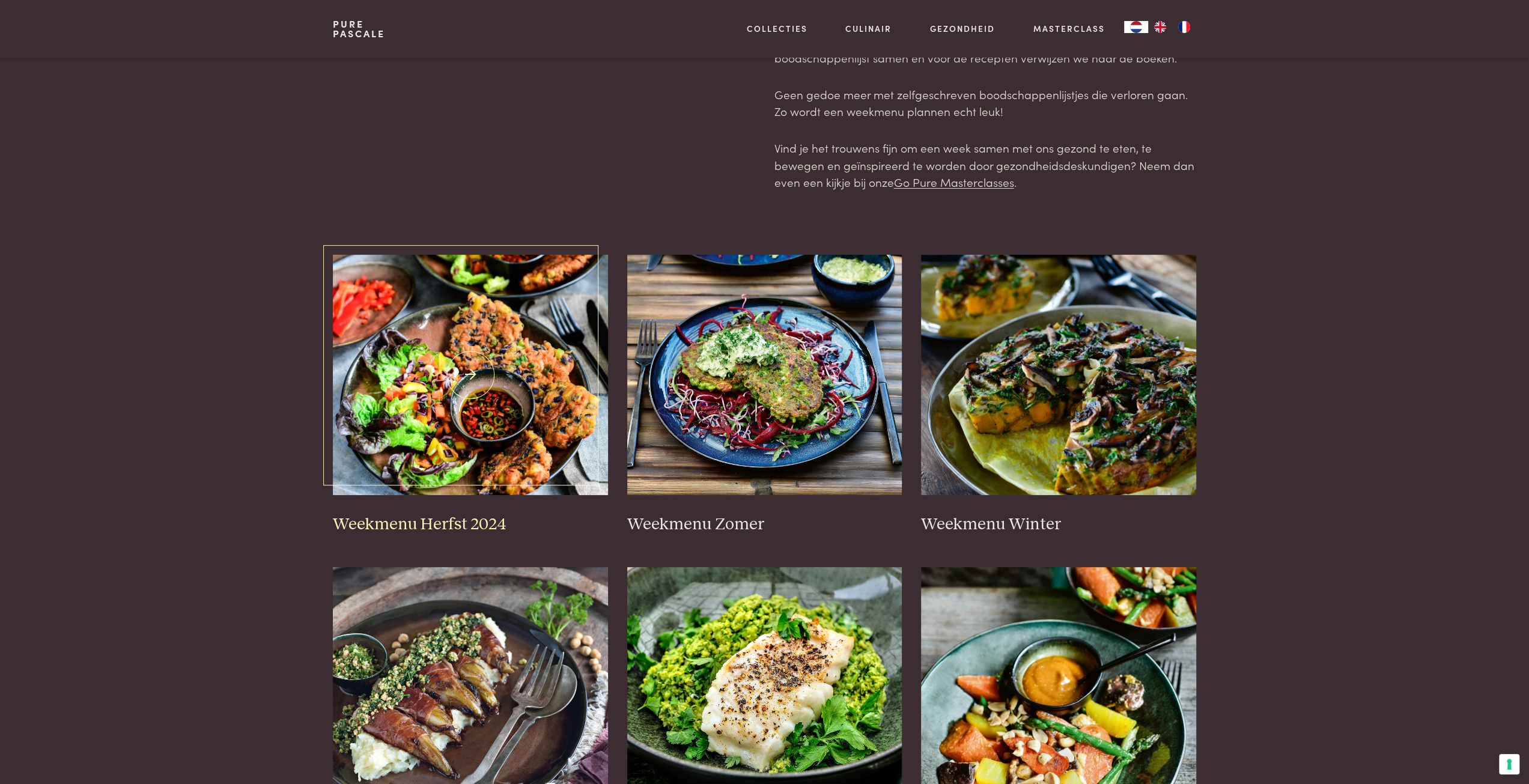
click at [463, 363] on img at bounding box center [470, 375] width 275 height 240
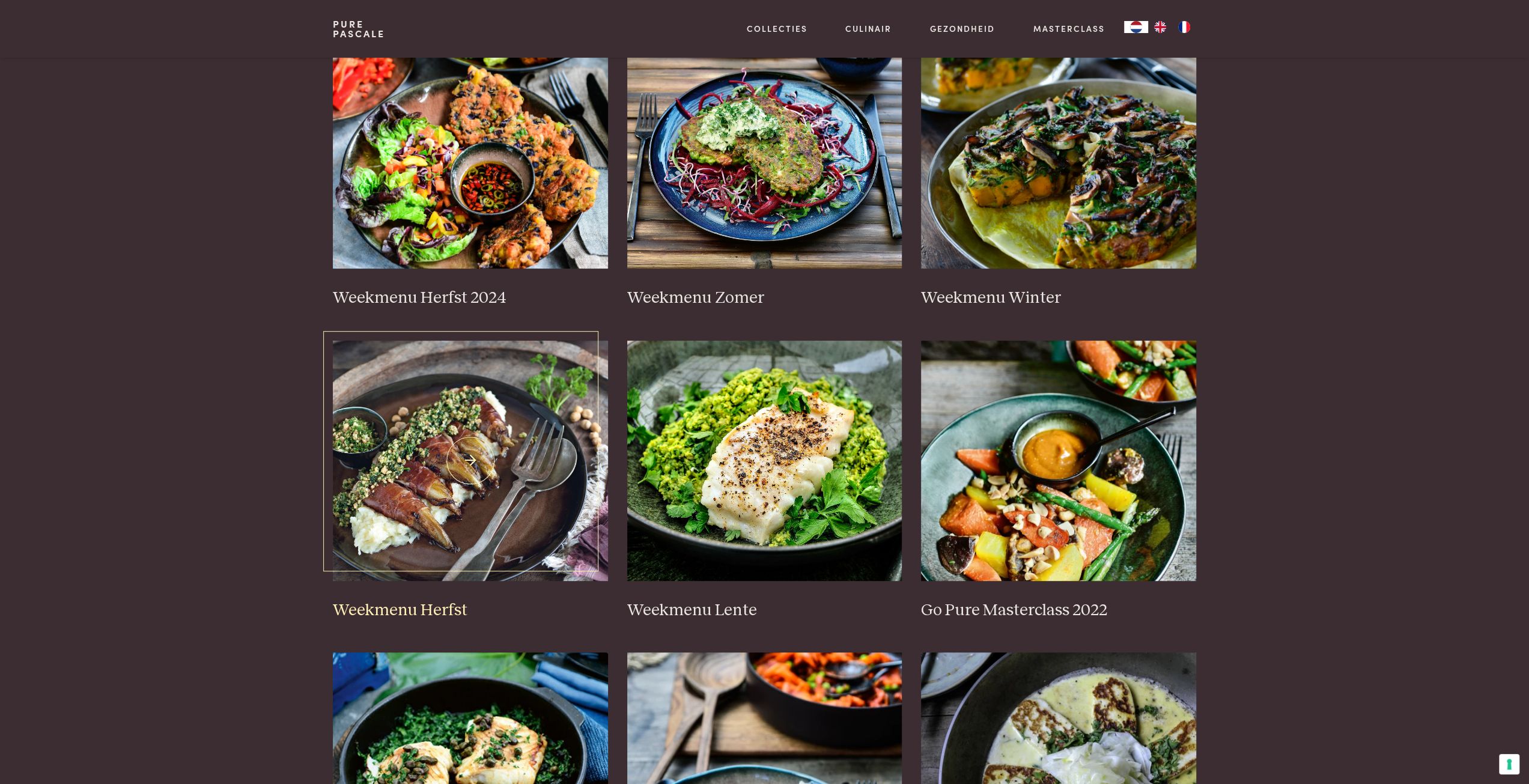
scroll to position [300, 0]
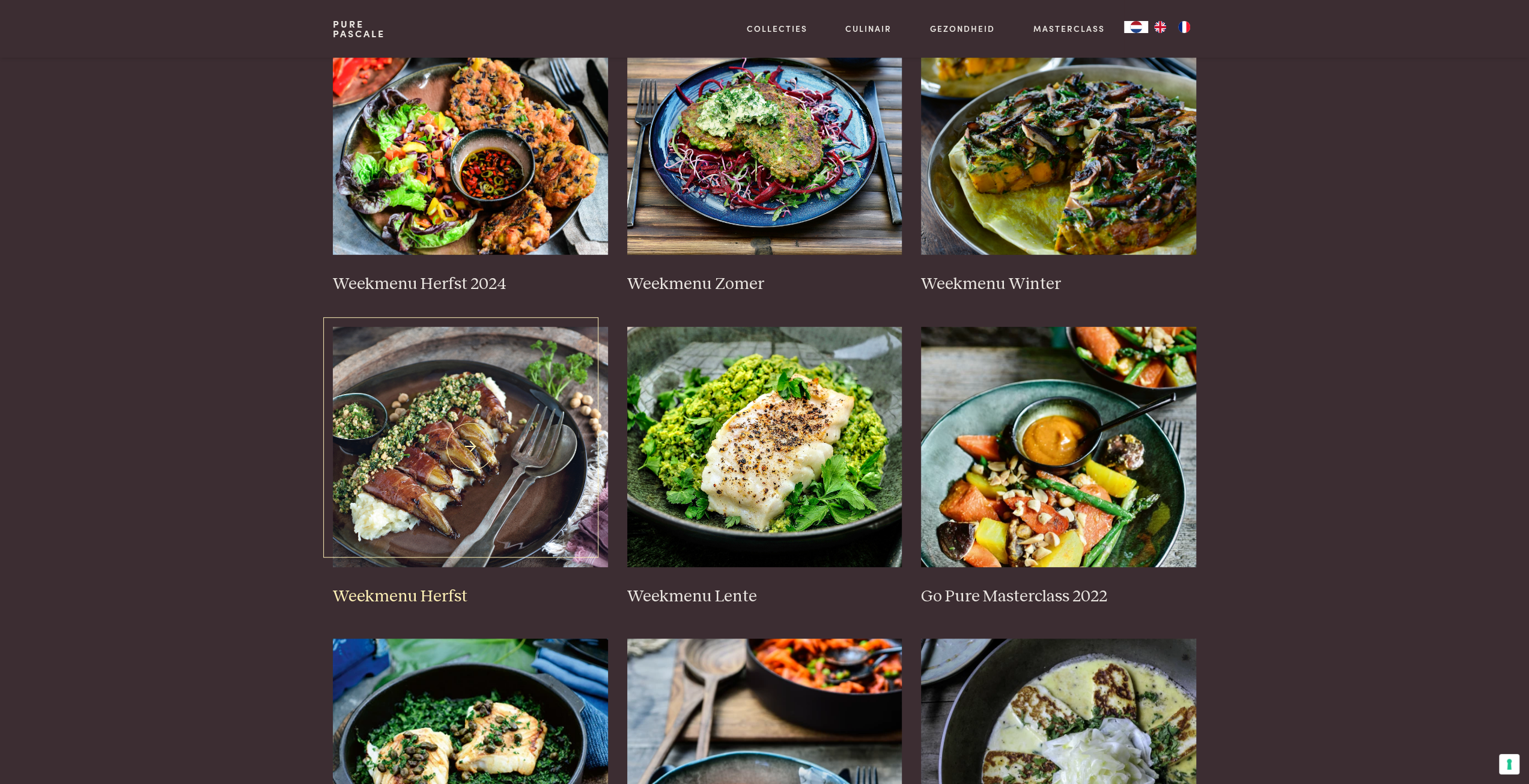
click at [439, 474] on img at bounding box center [470, 447] width 275 height 240
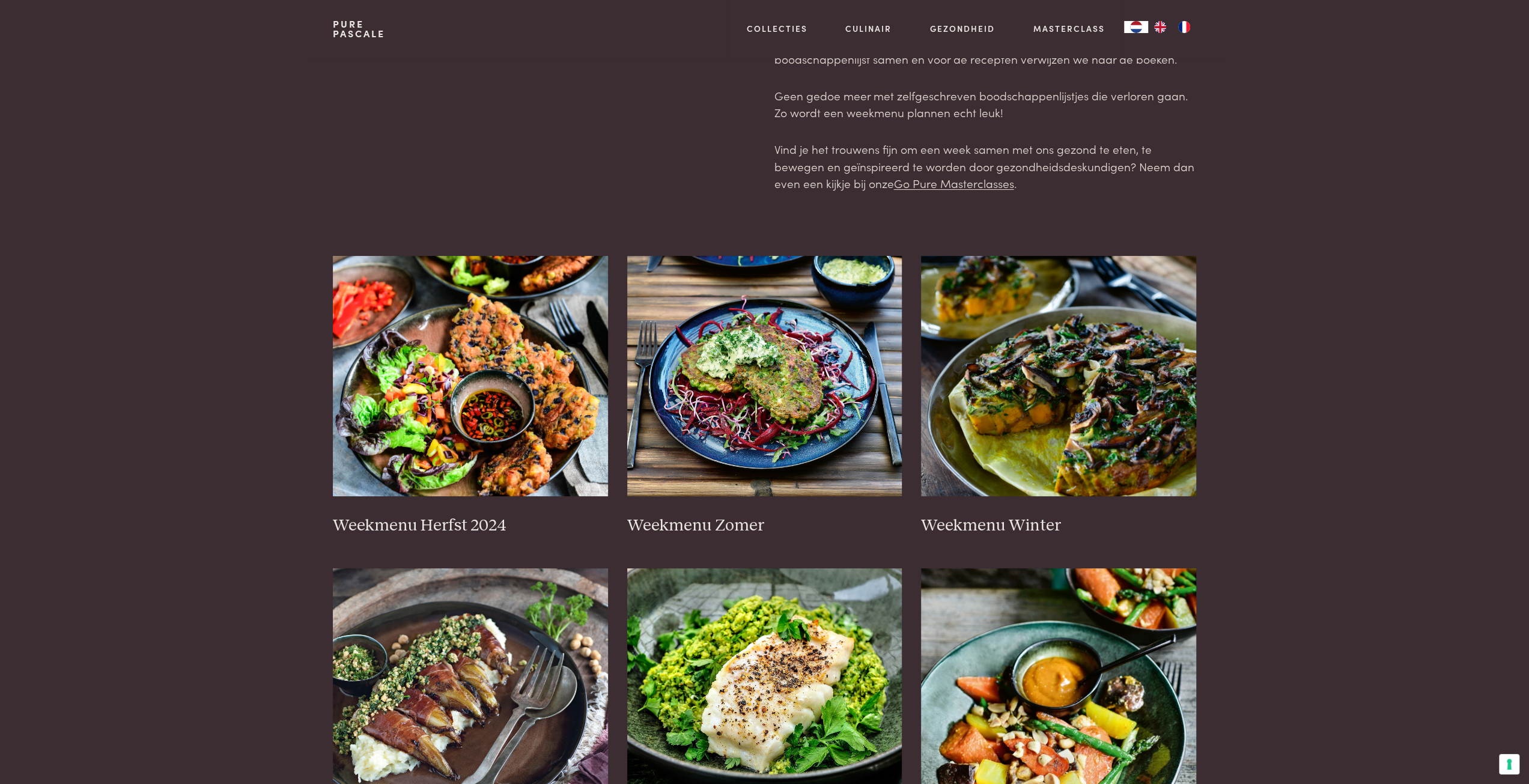
scroll to position [0, 0]
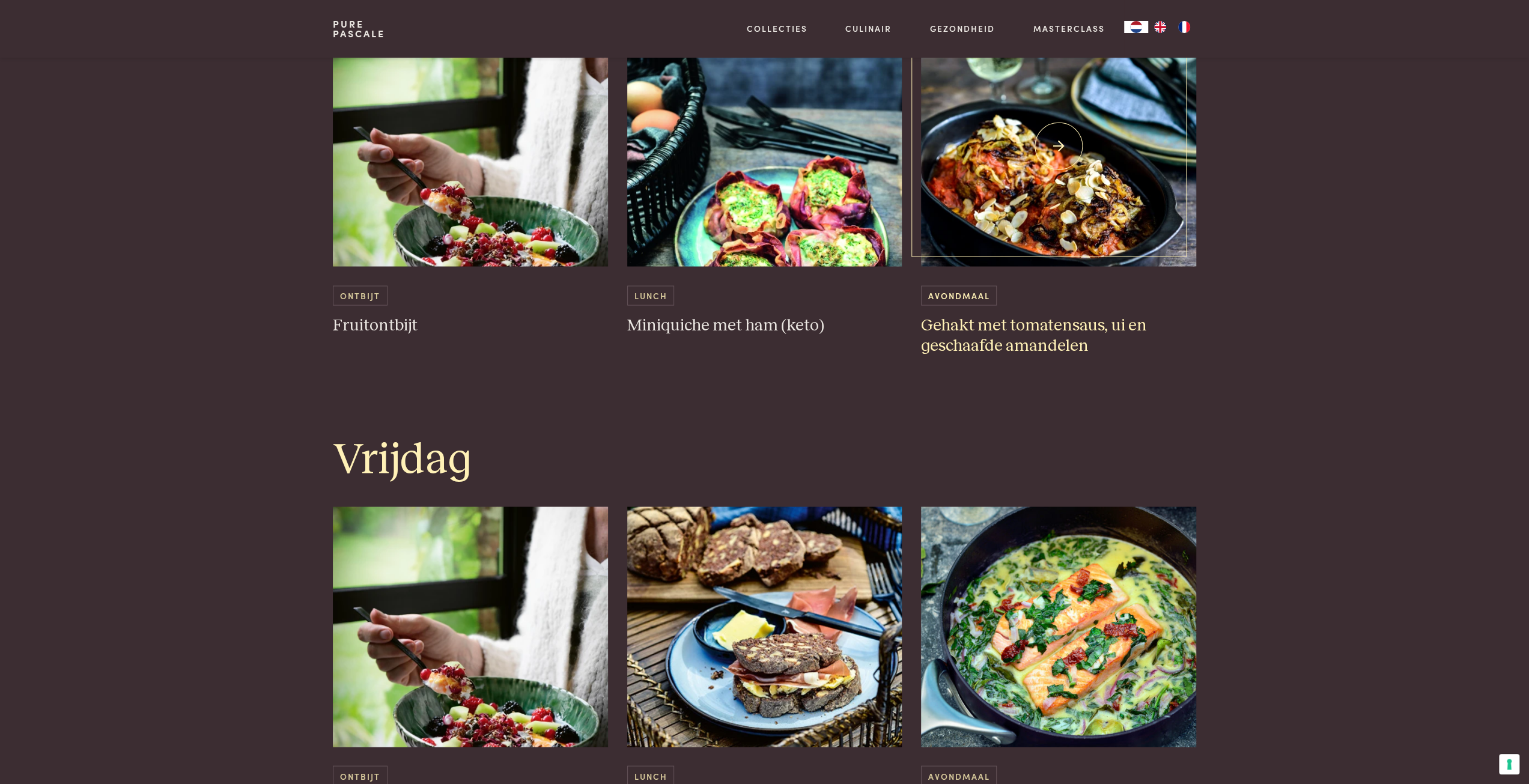
scroll to position [1983, 0]
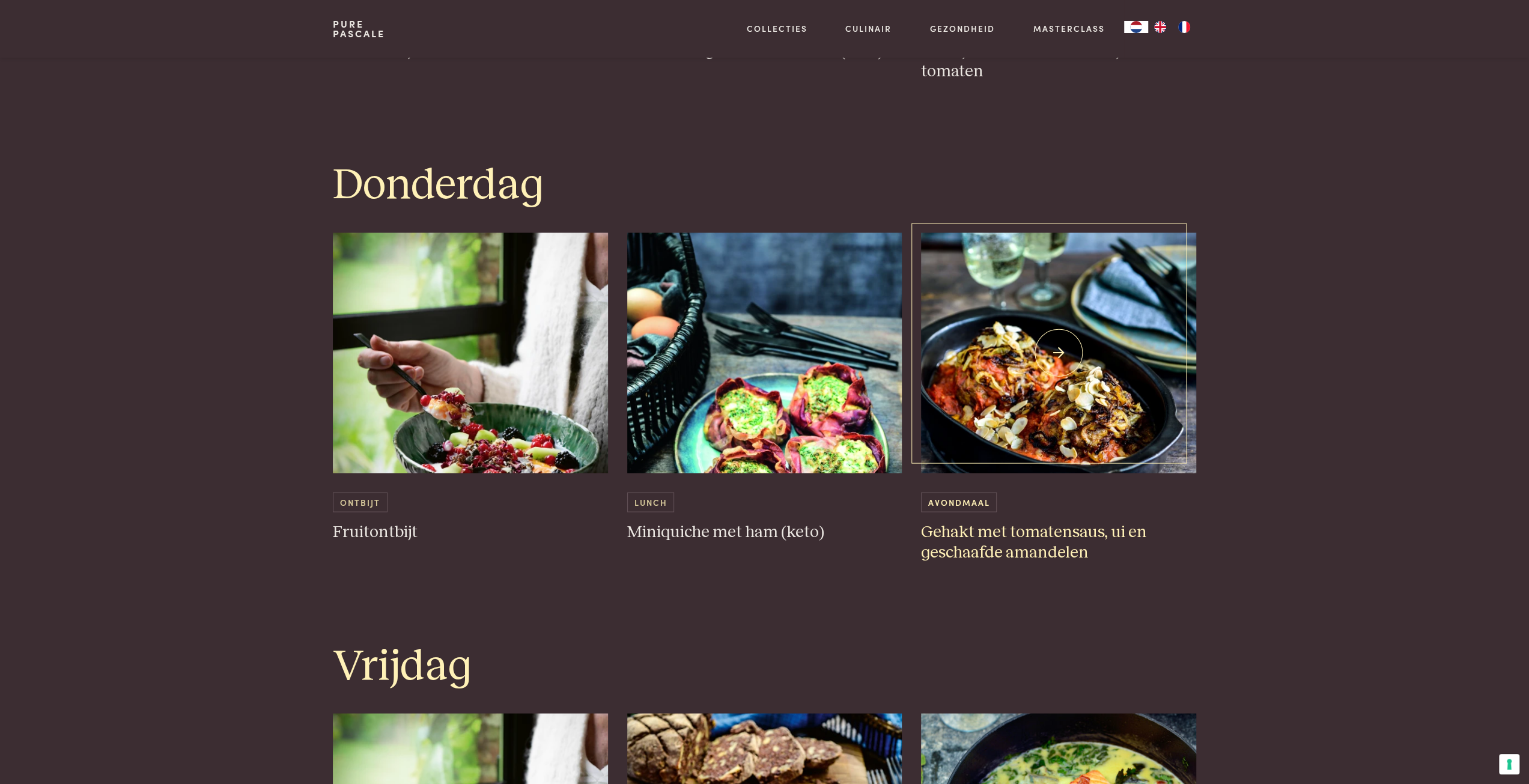
click at [1058, 374] on img at bounding box center [1059, 352] width 275 height 240
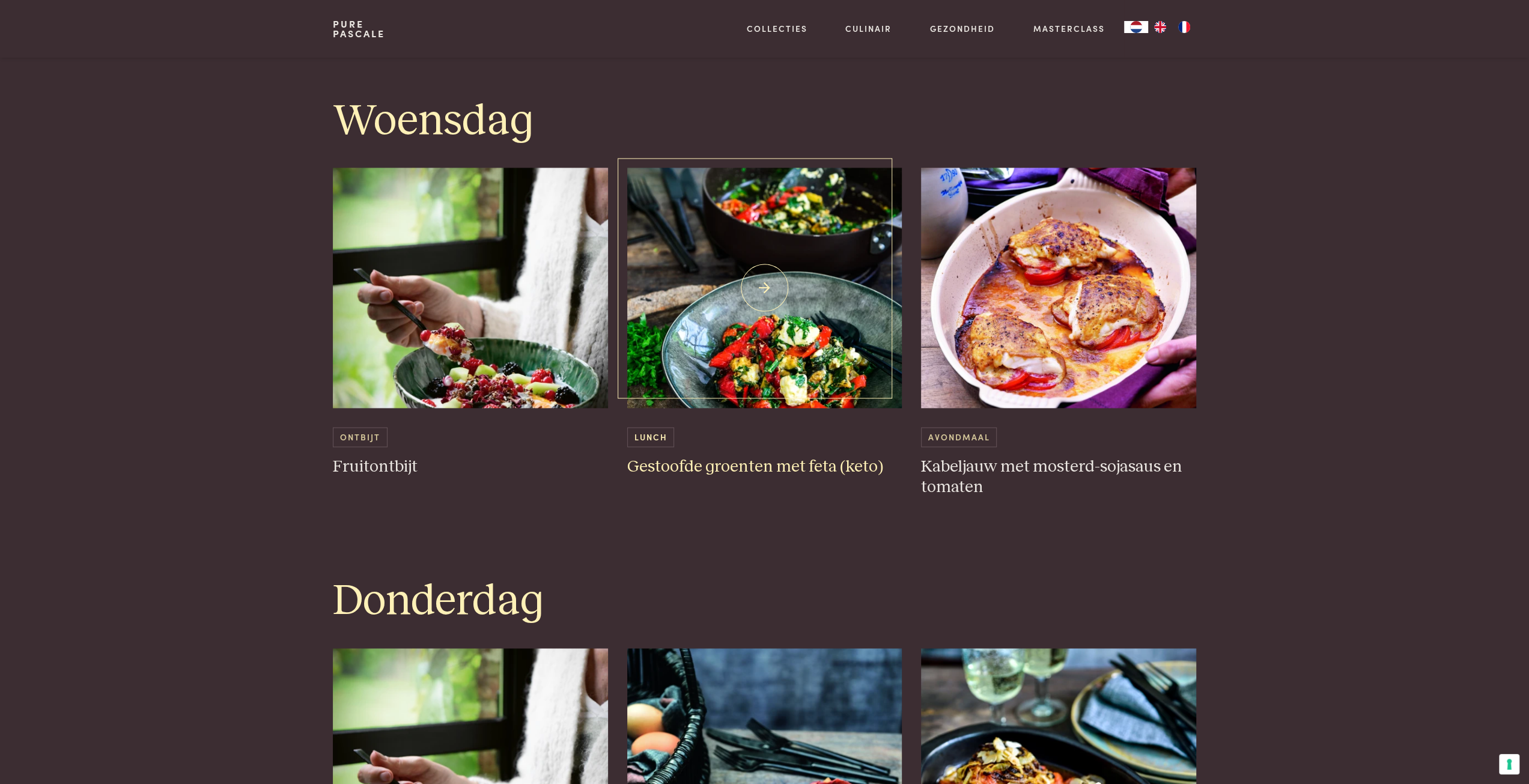
scroll to position [1562, 0]
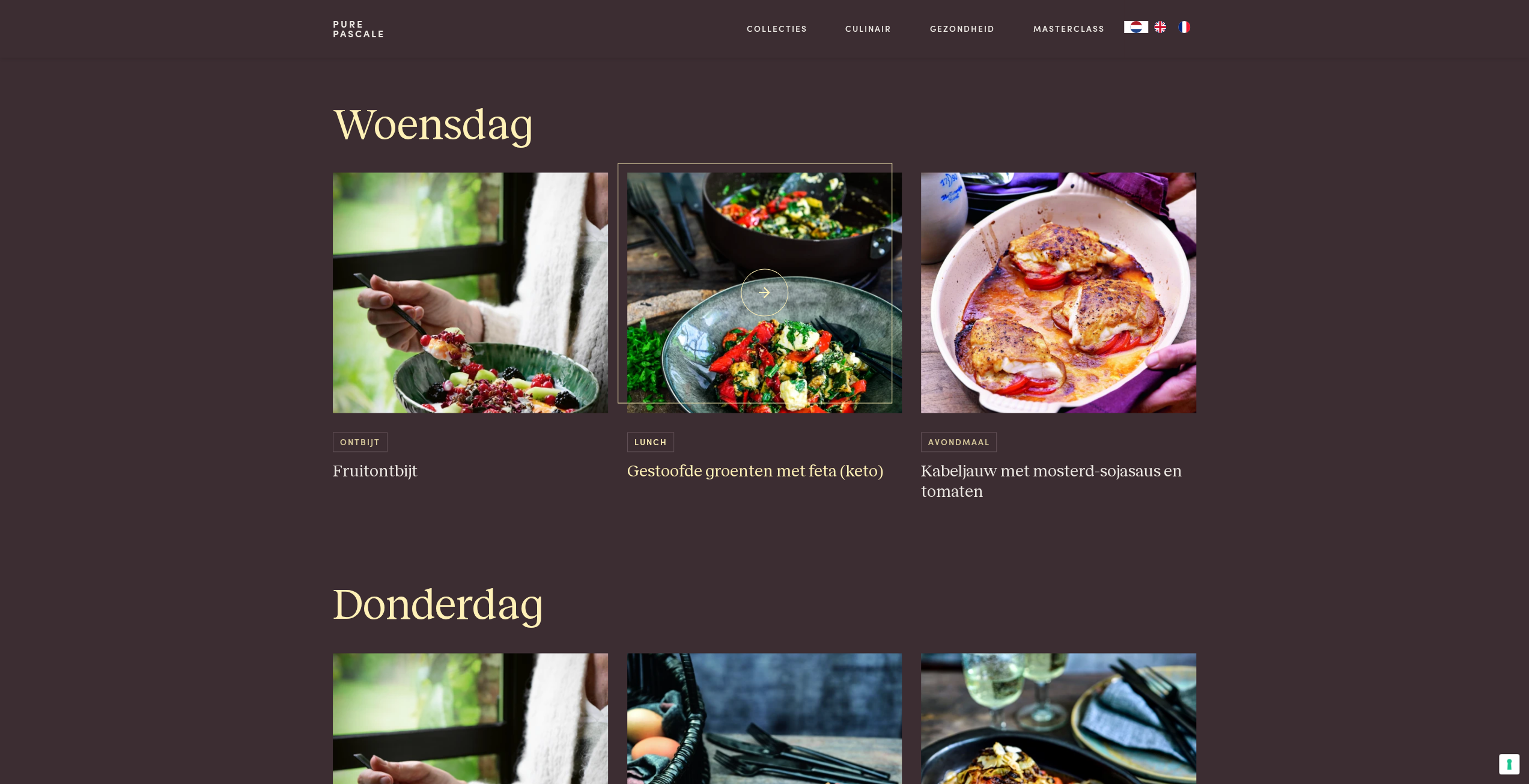
click at [738, 366] on img at bounding box center [764, 292] width 275 height 240
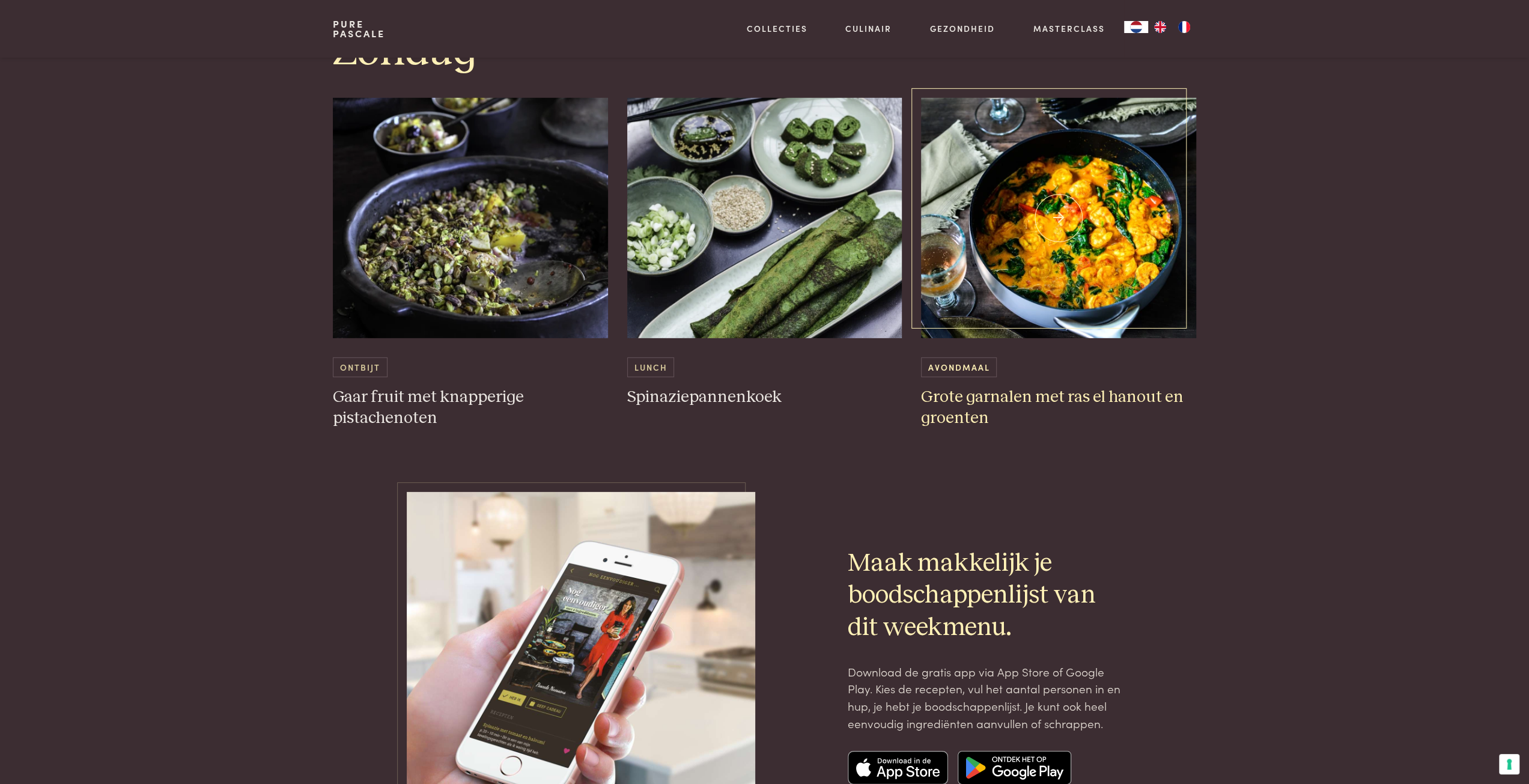
scroll to position [3784, 0]
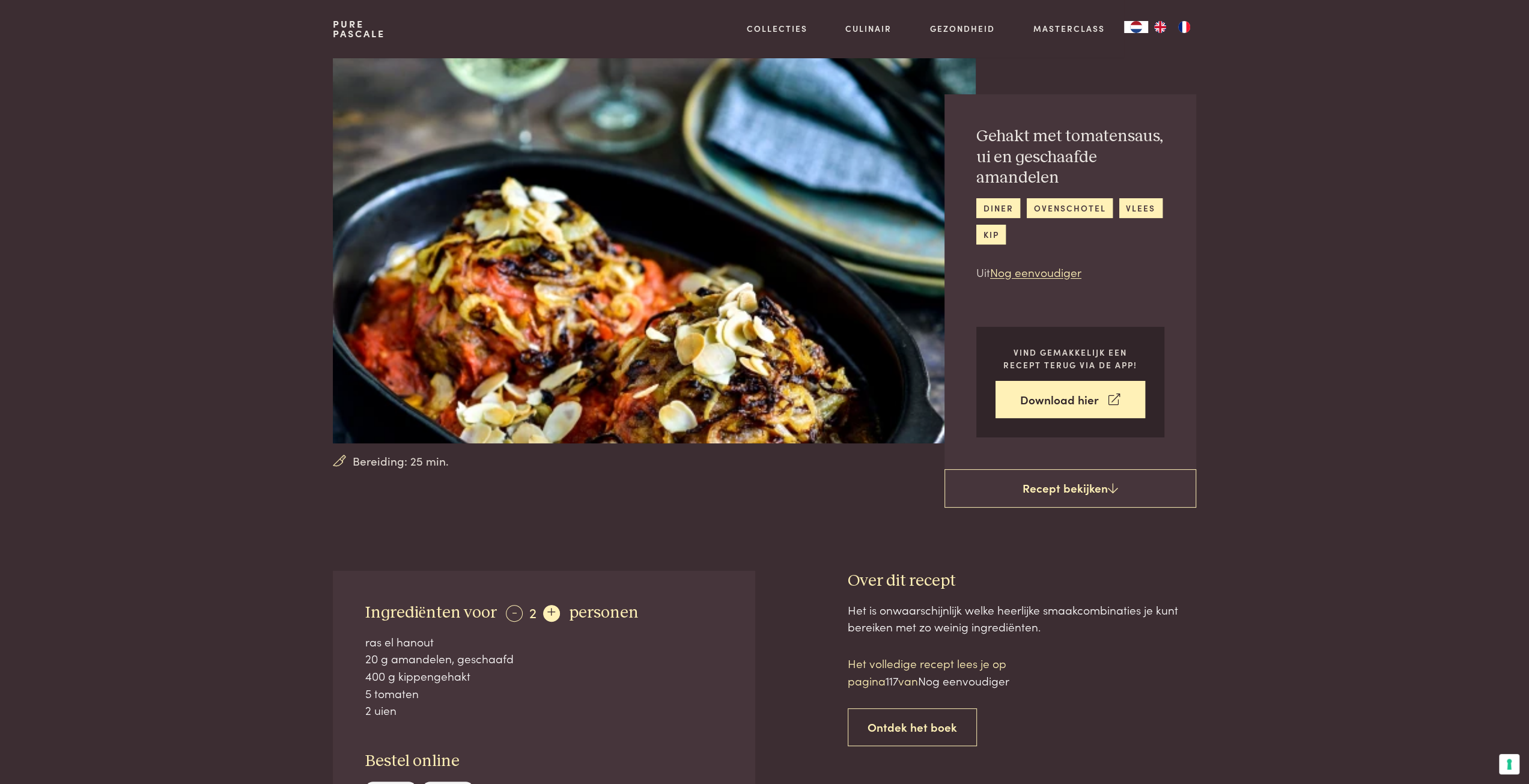
click at [553, 608] on div "+" at bounding box center [551, 613] width 17 height 17
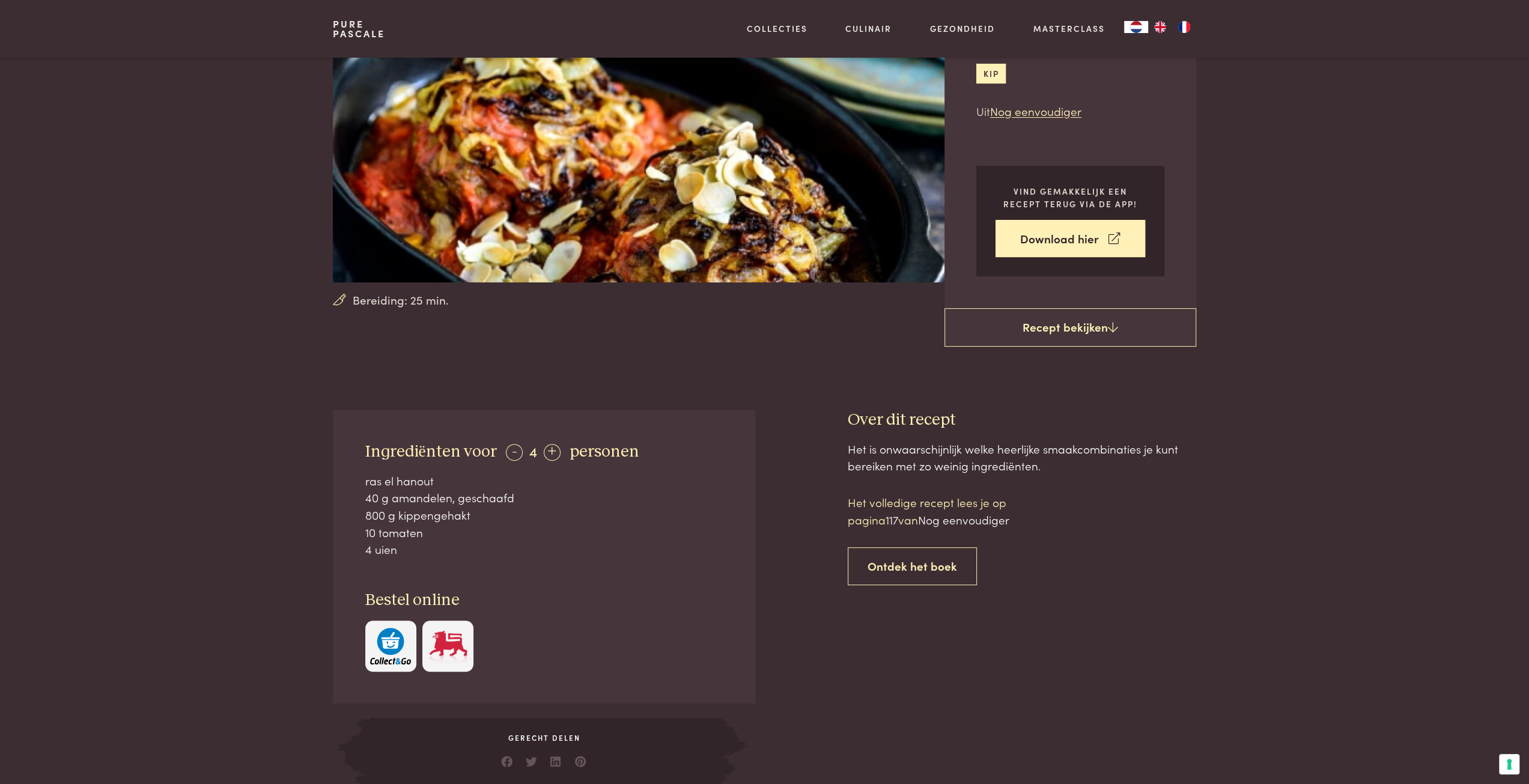
scroll to position [180, 0]
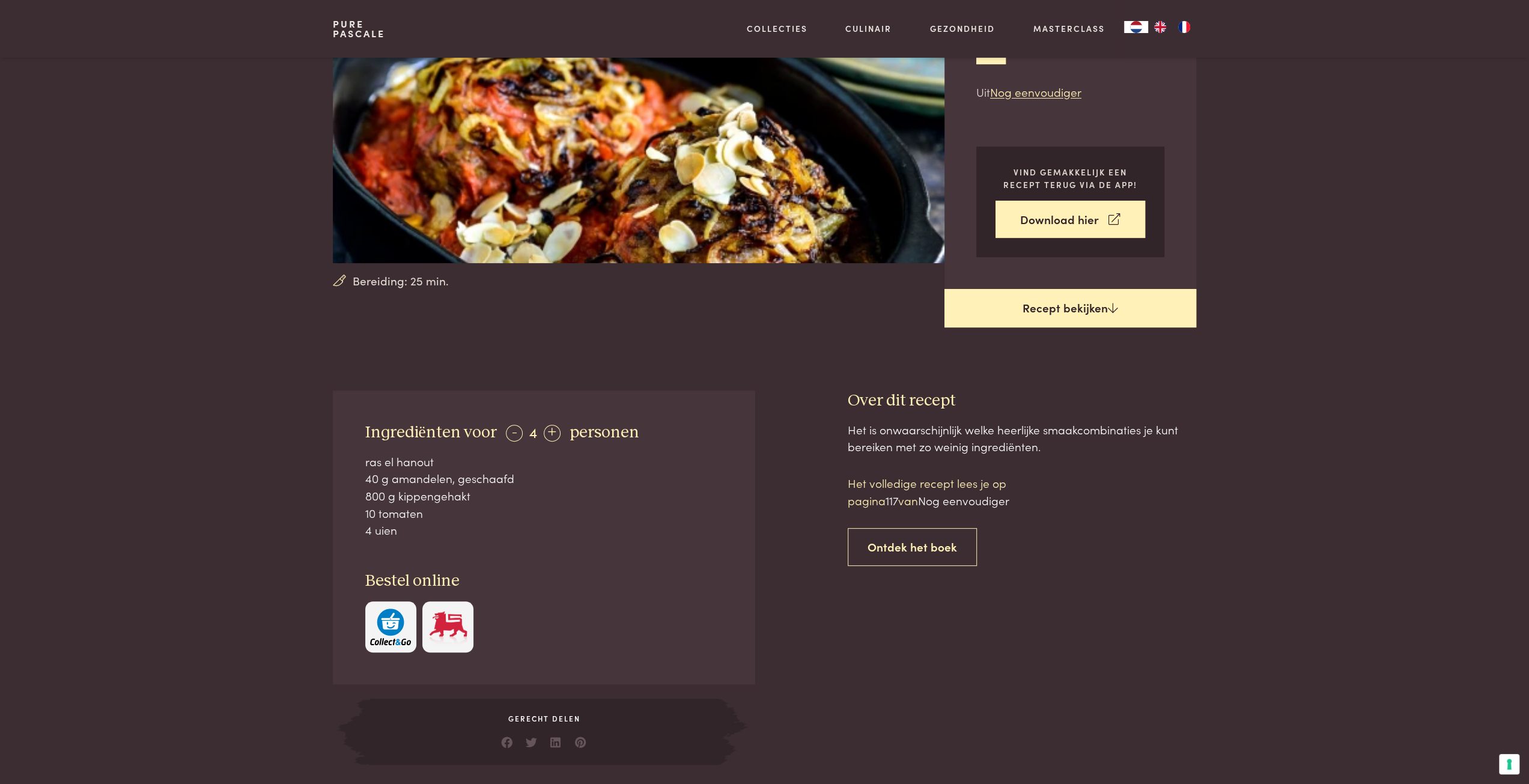
click at [1102, 308] on link "Recept bekijken" at bounding box center [1071, 308] width 252 height 38
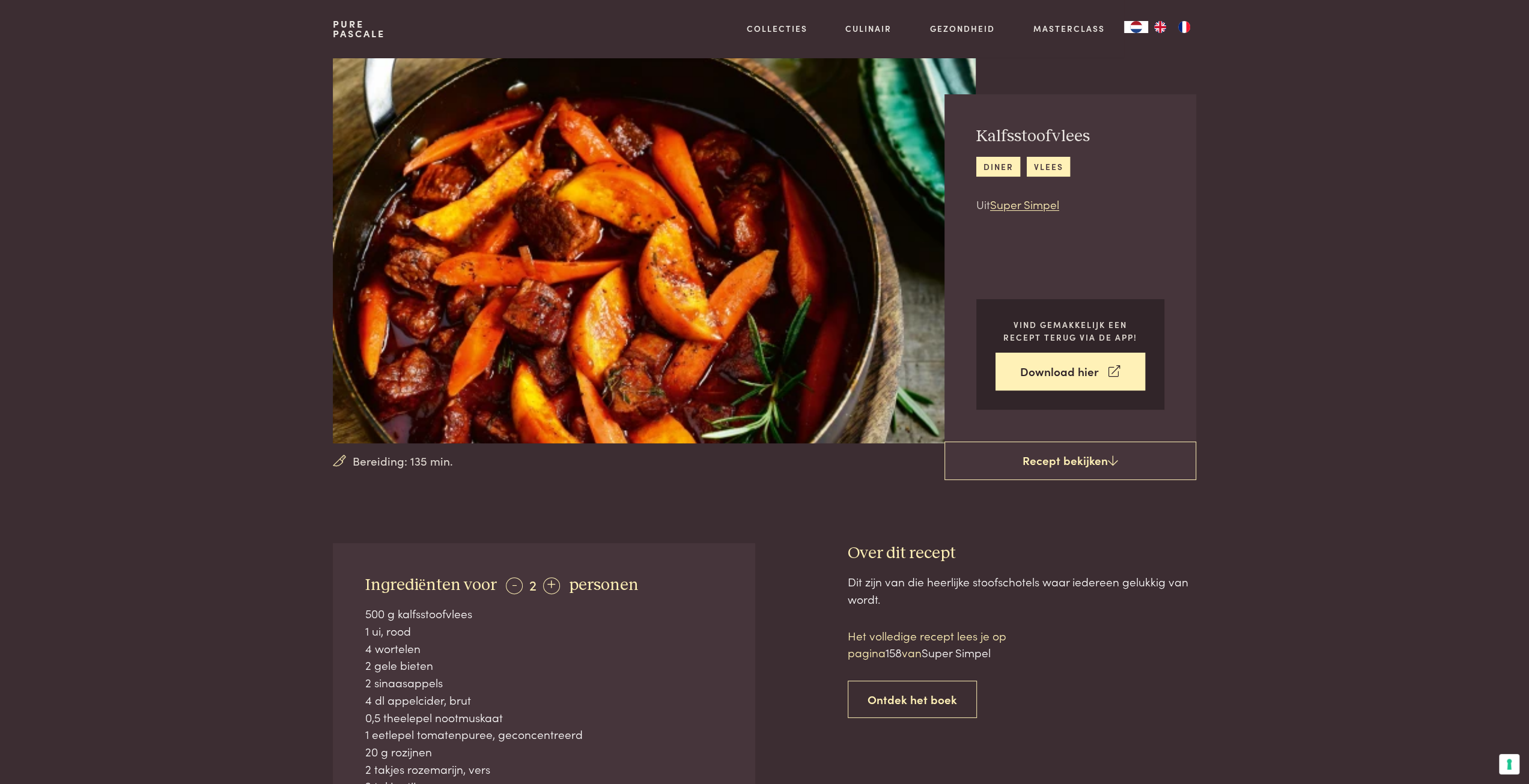
scroll to position [60, 0]
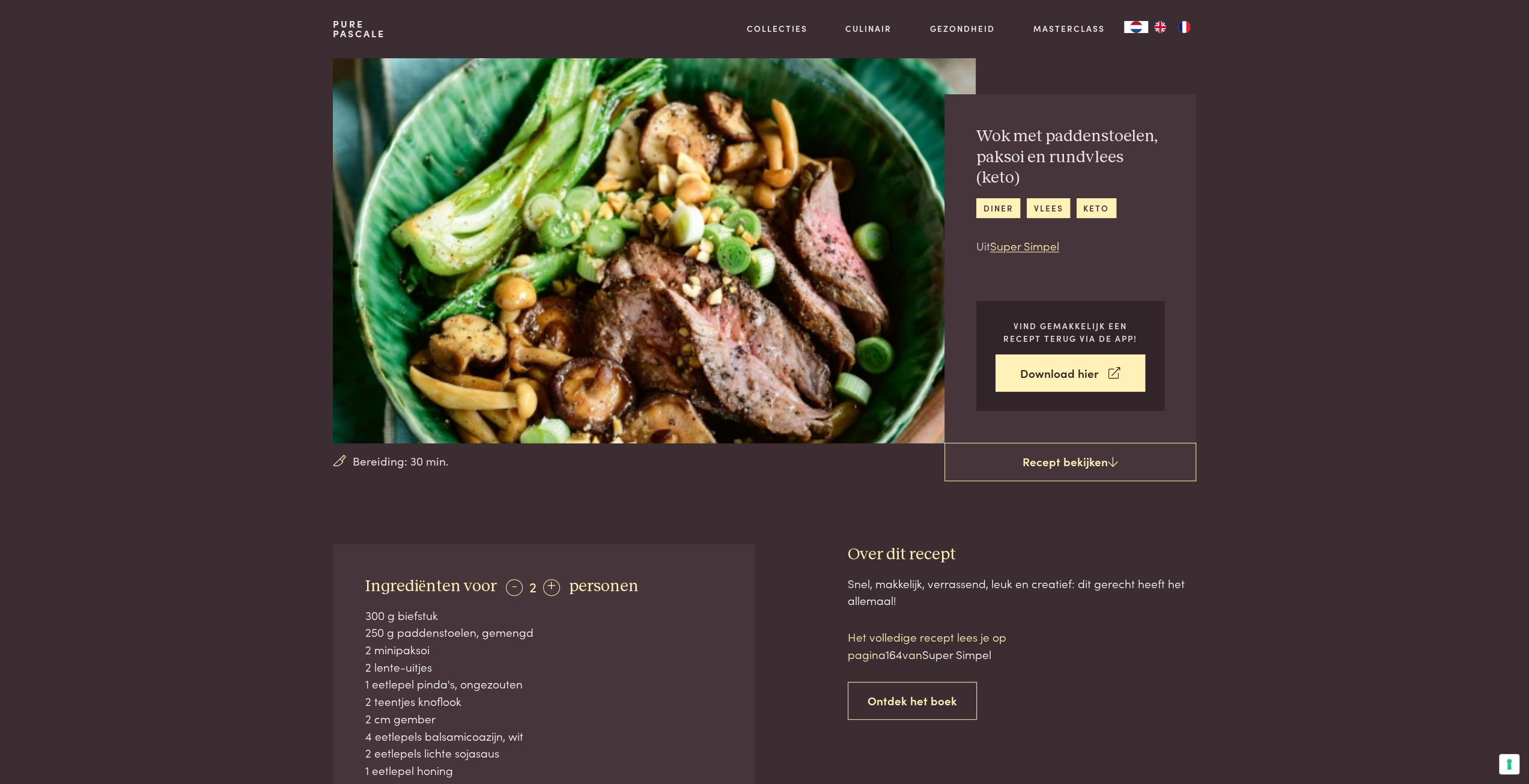
scroll to position [180, 0]
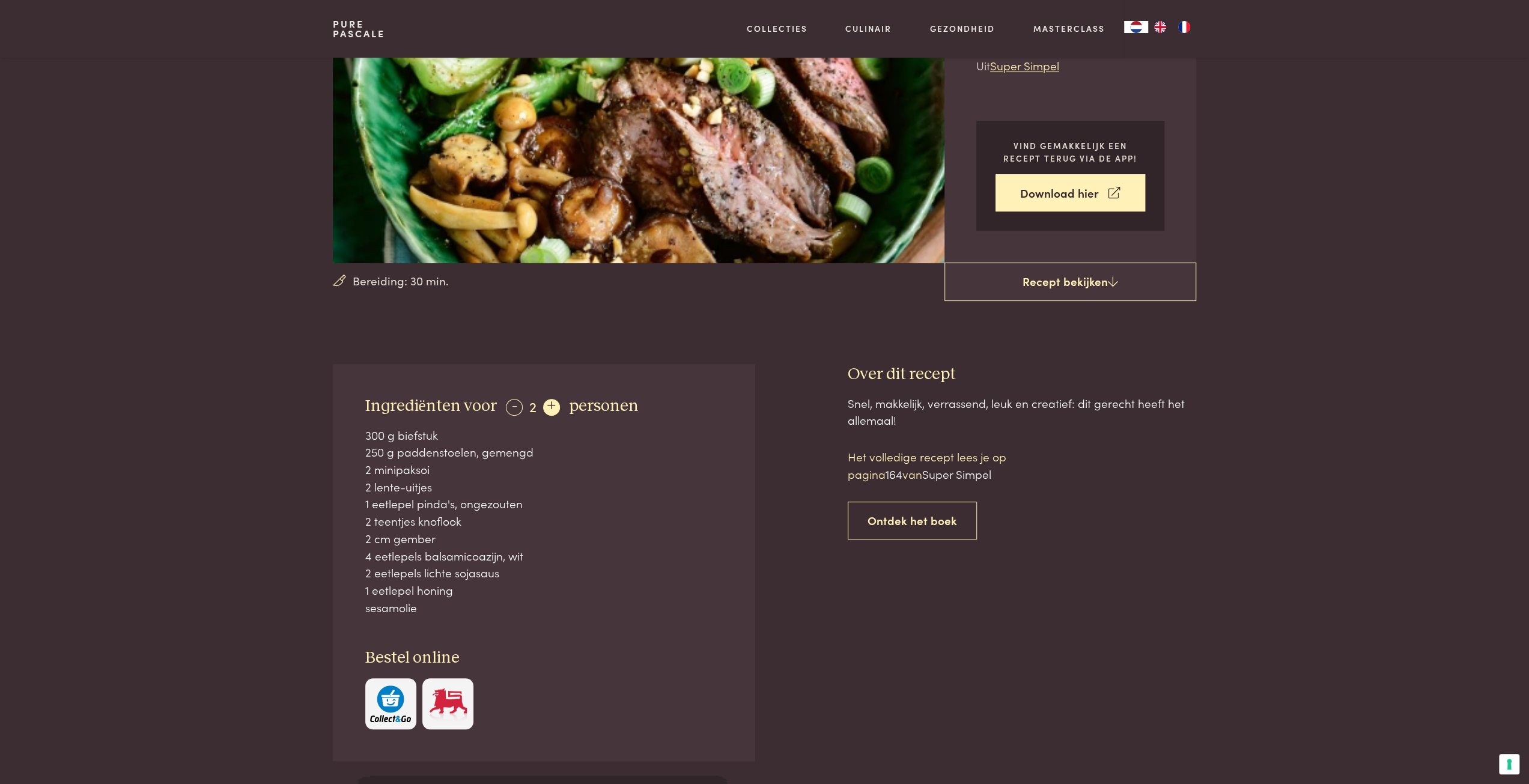
click at [548, 402] on div "+" at bounding box center [551, 407] width 17 height 17
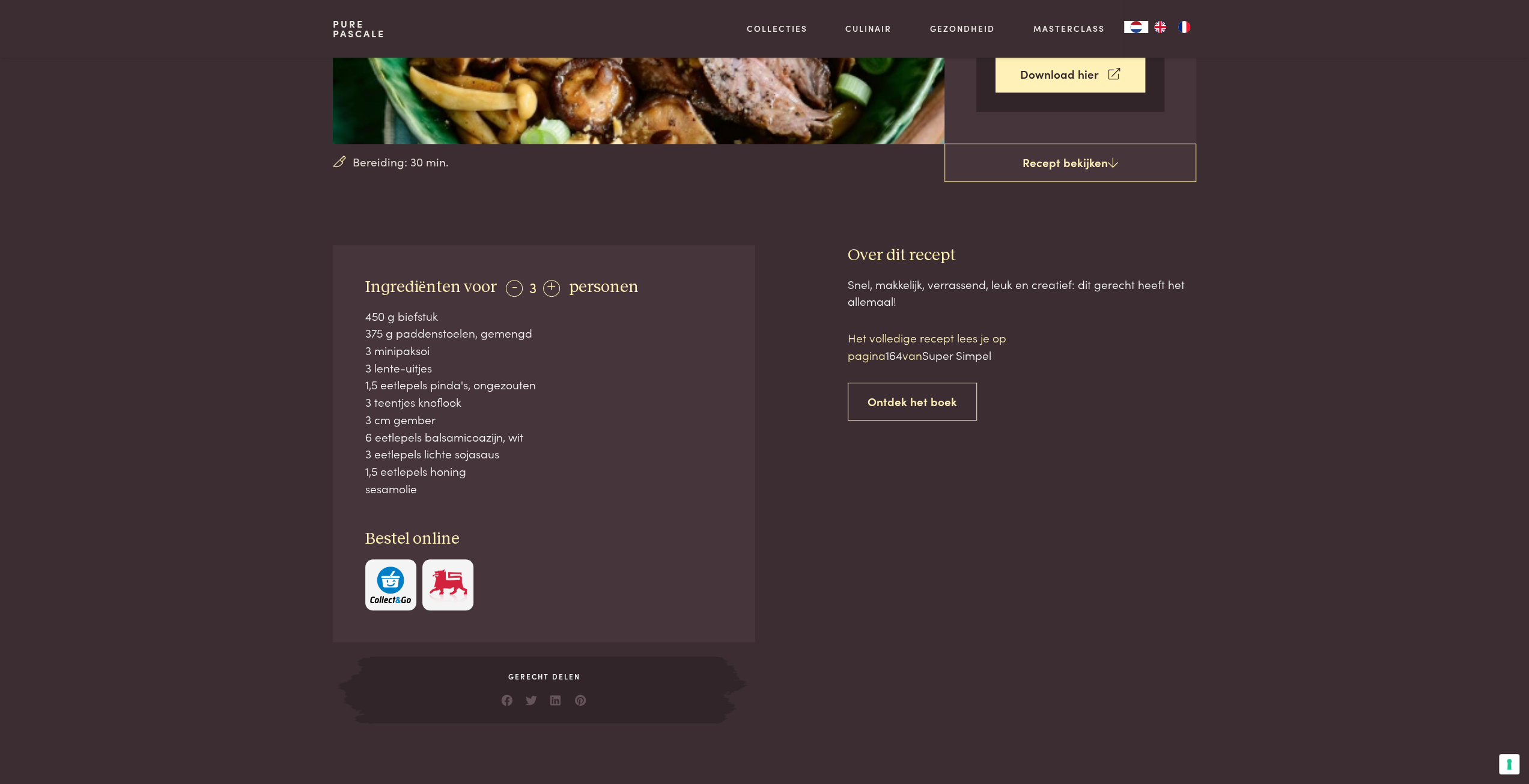
scroll to position [300, 0]
